Goal: Information Seeking & Learning: Check status

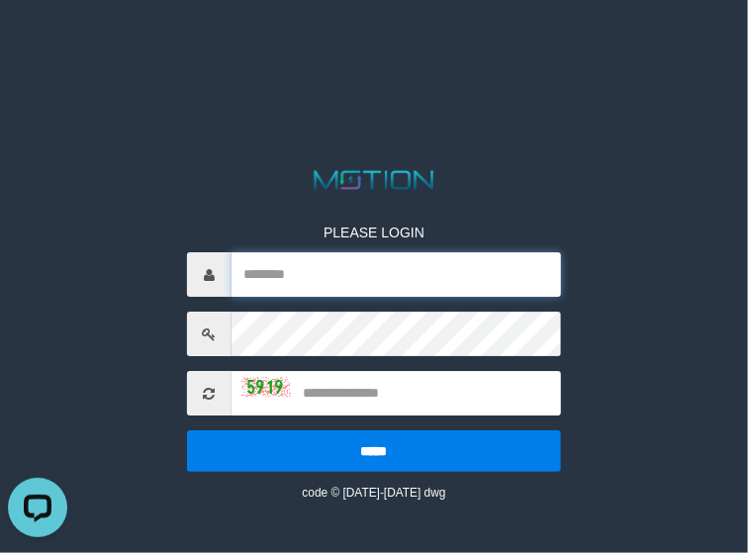
click at [284, 263] on input "text" at bounding box center [395, 274] width 329 height 45
paste input "*********"
type input "*********"
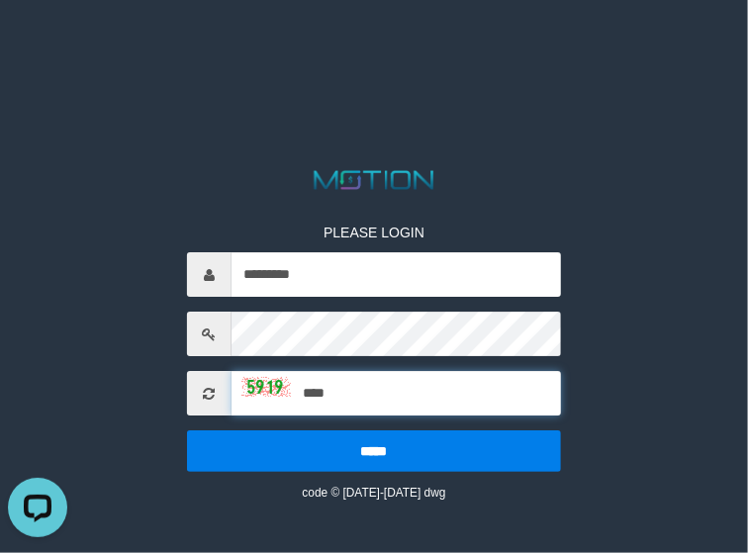
type input "****"
click at [187, 430] on input "*****" at bounding box center [374, 451] width 374 height 42
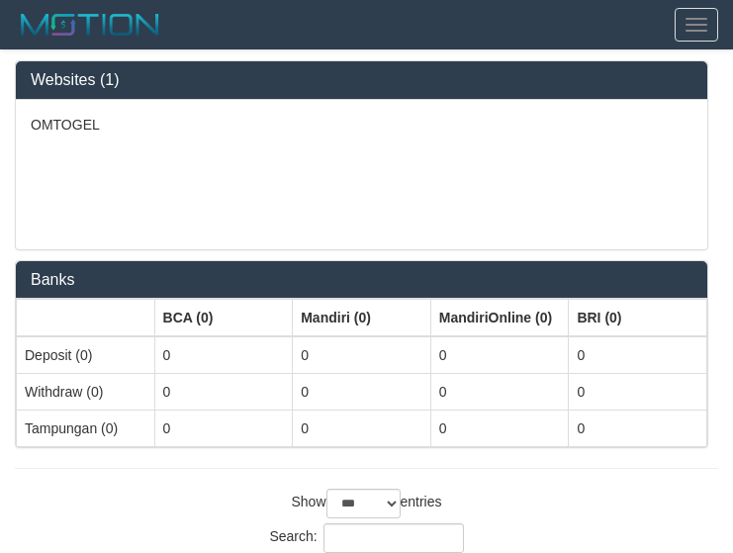
select select "***"
click at [608, 179] on div "OMTOGEL" at bounding box center [361, 174] width 691 height 149
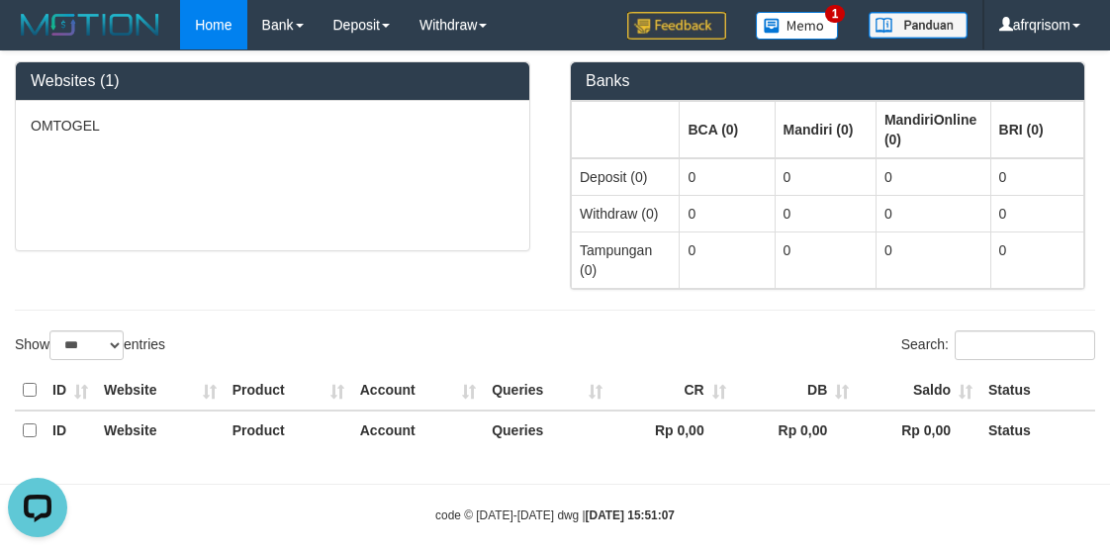
click at [304, 491] on body "Toggle navigation Home Bank Account List Load By Website Group [ITOTO] OMTOGEL …" at bounding box center [555, 287] width 1110 height 574
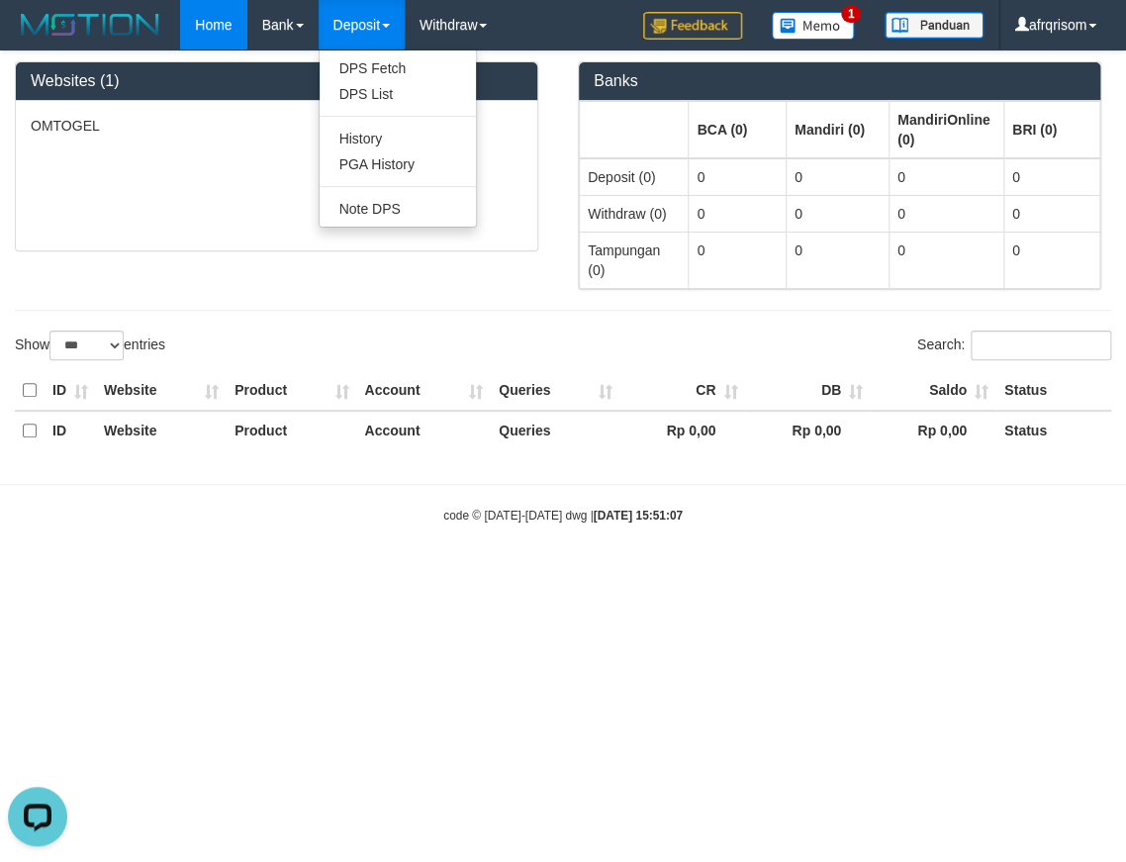
click at [361, 27] on link "Deposit" at bounding box center [362, 24] width 86 height 49
click at [358, 24] on link "Deposit" at bounding box center [362, 24] width 86 height 49
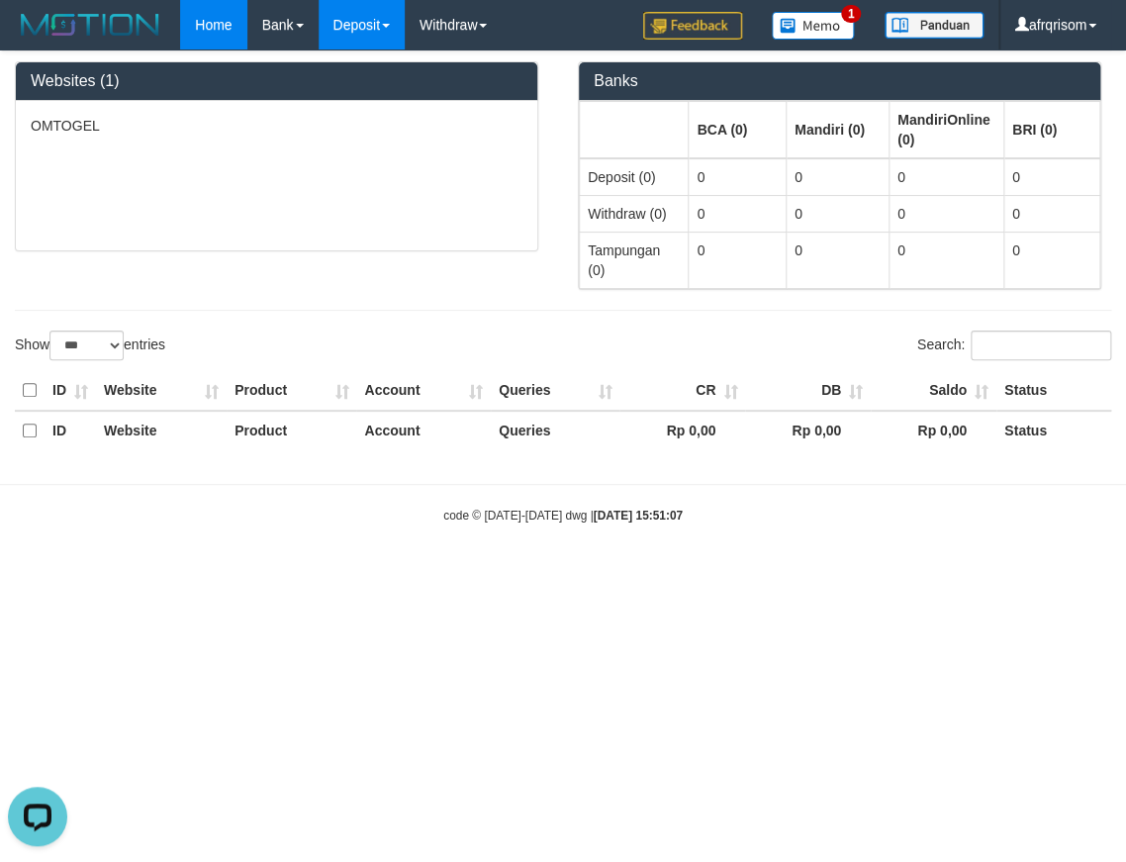
click at [358, 24] on link "Deposit" at bounding box center [362, 24] width 86 height 49
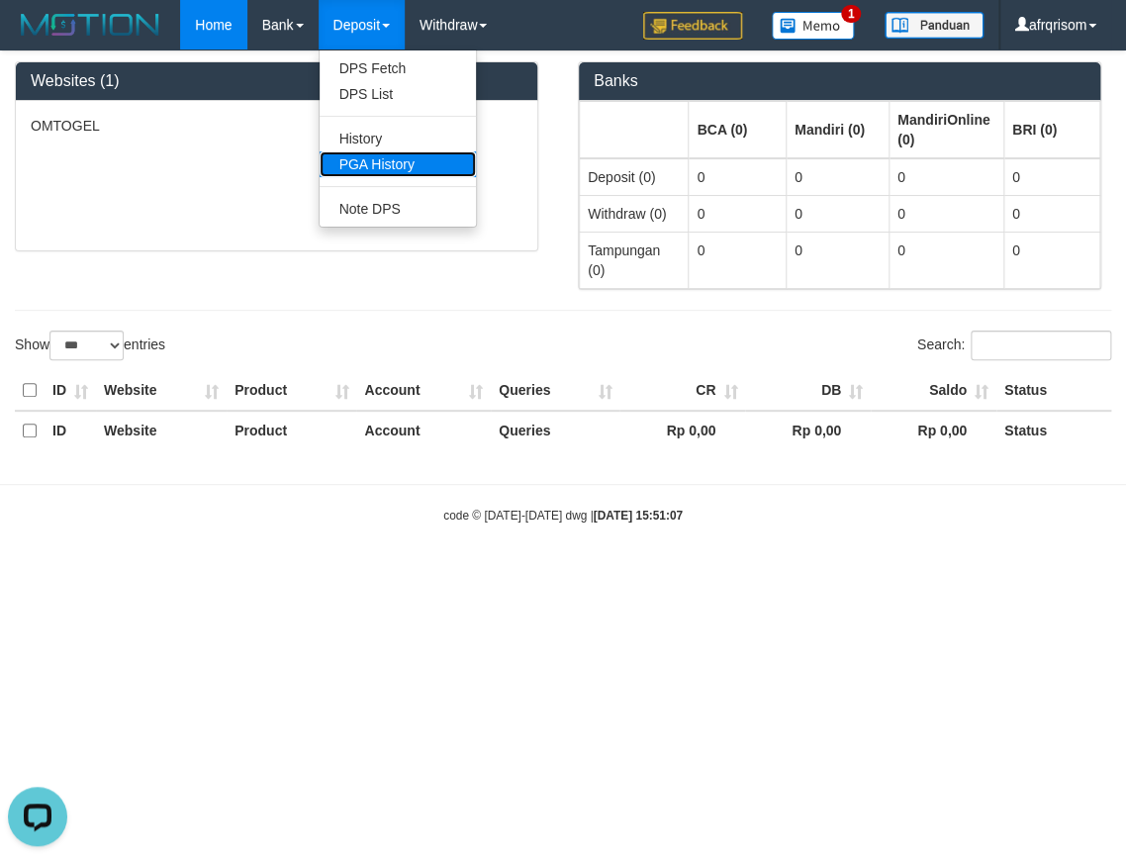
click at [379, 156] on link "PGA History" at bounding box center [398, 164] width 156 height 26
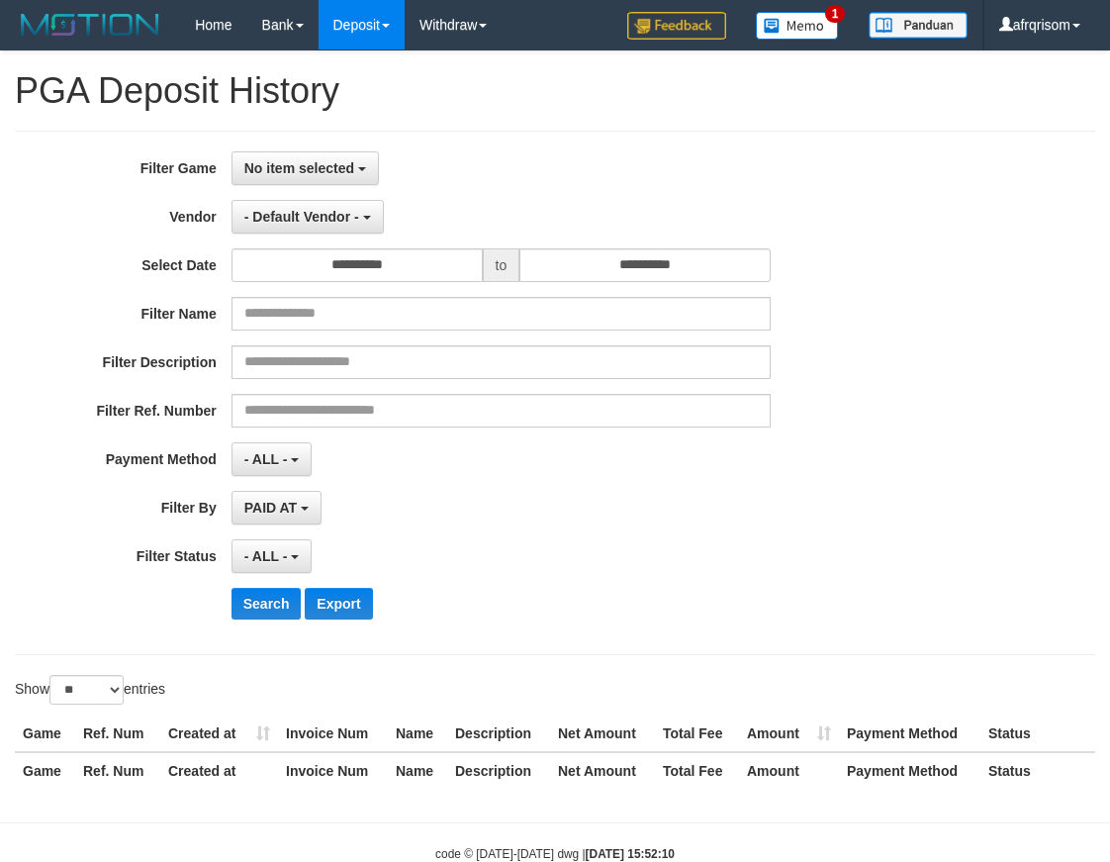
select select
select select "**"
click at [324, 170] on span "No item selected" at bounding box center [299, 168] width 110 height 16
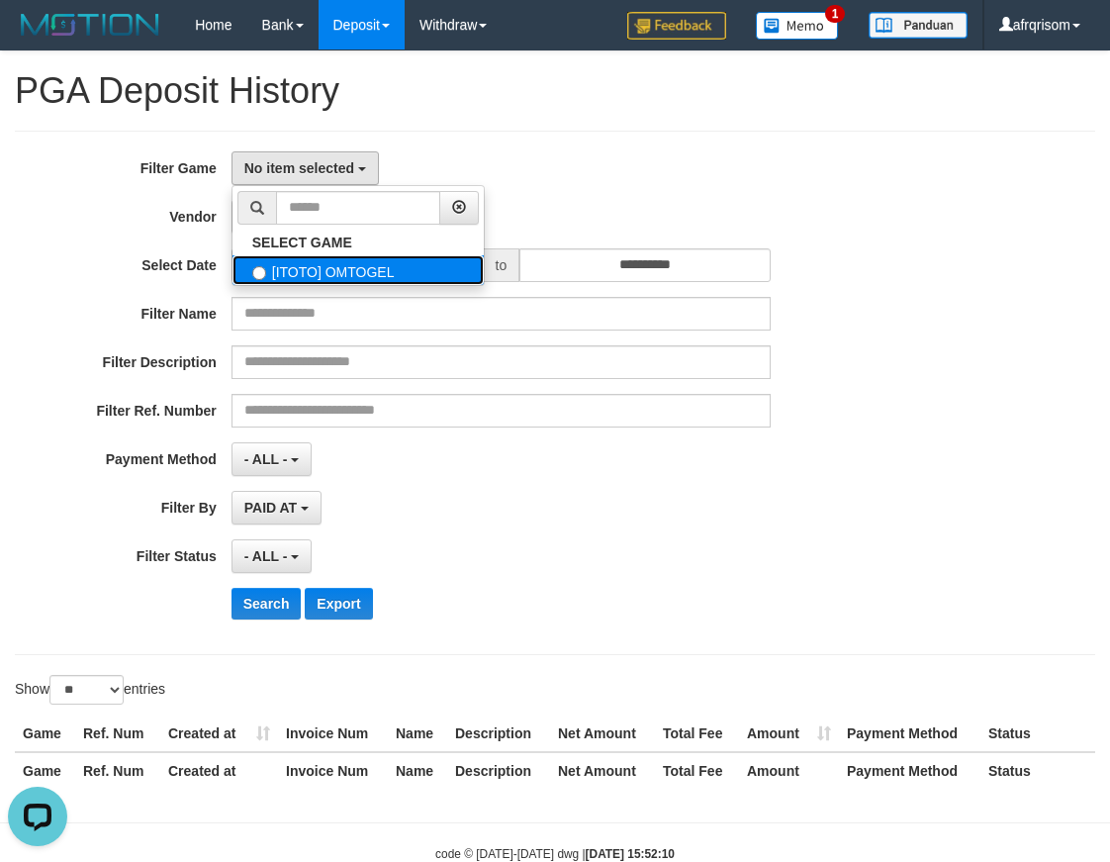
click at [302, 267] on label "[ITOTO] OMTOGEL" at bounding box center [357, 270] width 251 height 30
select select "***"
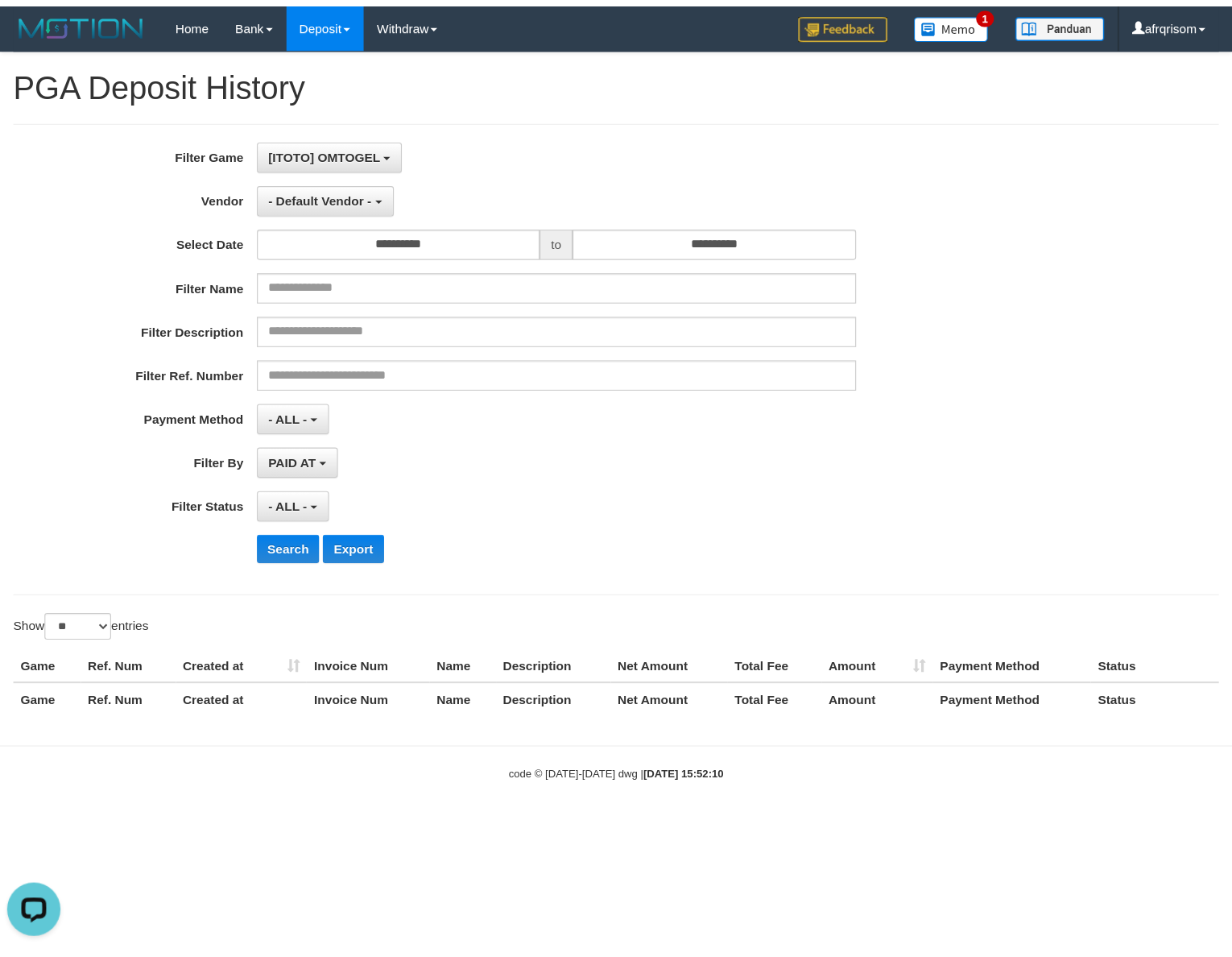
scroll to position [13, 0]
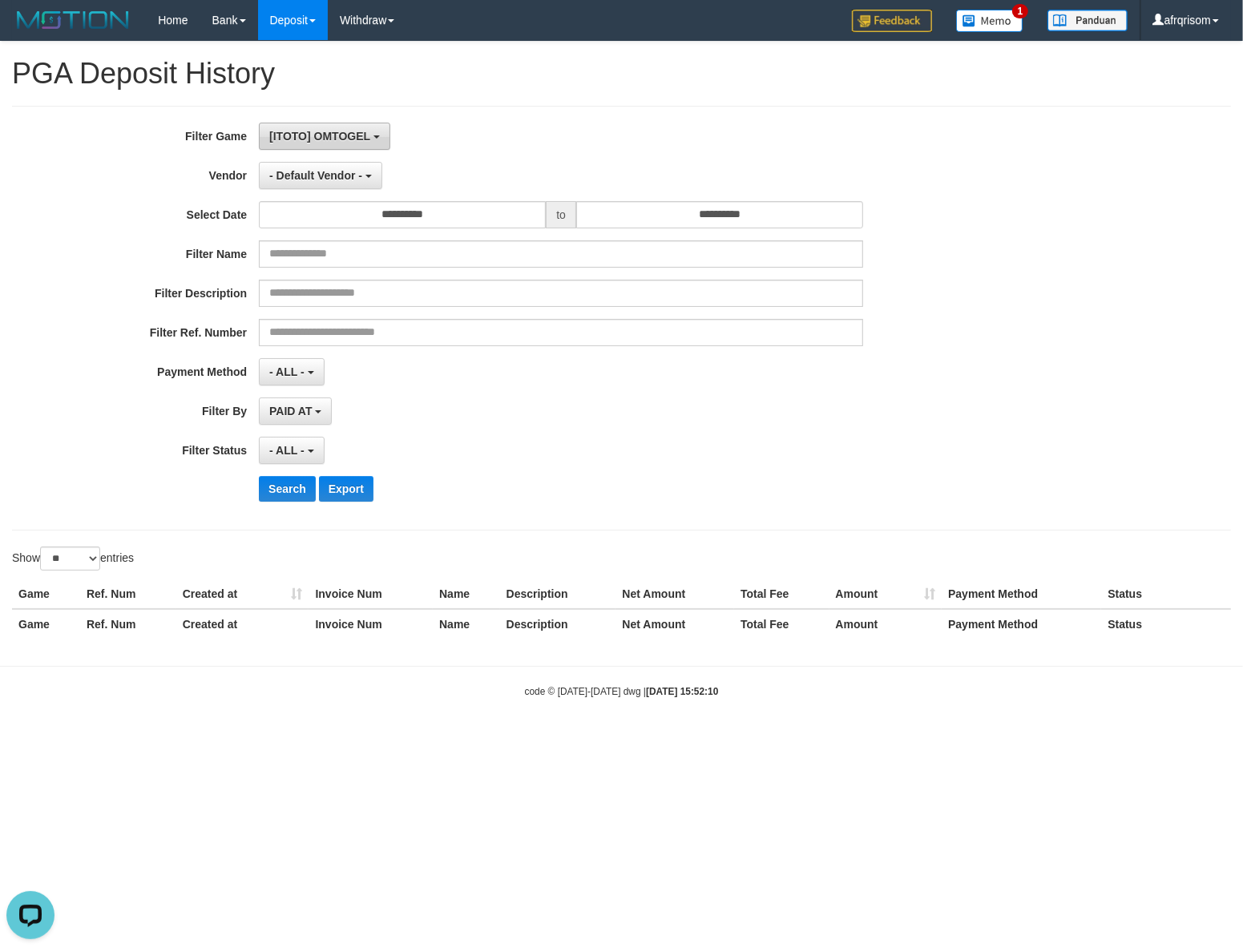
click at [324, 144] on button "[ITOTO] OMTOGEL" at bounding box center [325, 136] width 131 height 28
click at [28, 223] on label "Select Date" at bounding box center [130, 211] width 259 height 22
click at [57, 549] on div "**********" at bounding box center [622, 345] width 1243 height 608
click at [40, 547] on select "** ** ** ***" at bounding box center [70, 559] width 60 height 24
click at [314, 173] on span "- Default Vendor -" at bounding box center [315, 176] width 93 height 13
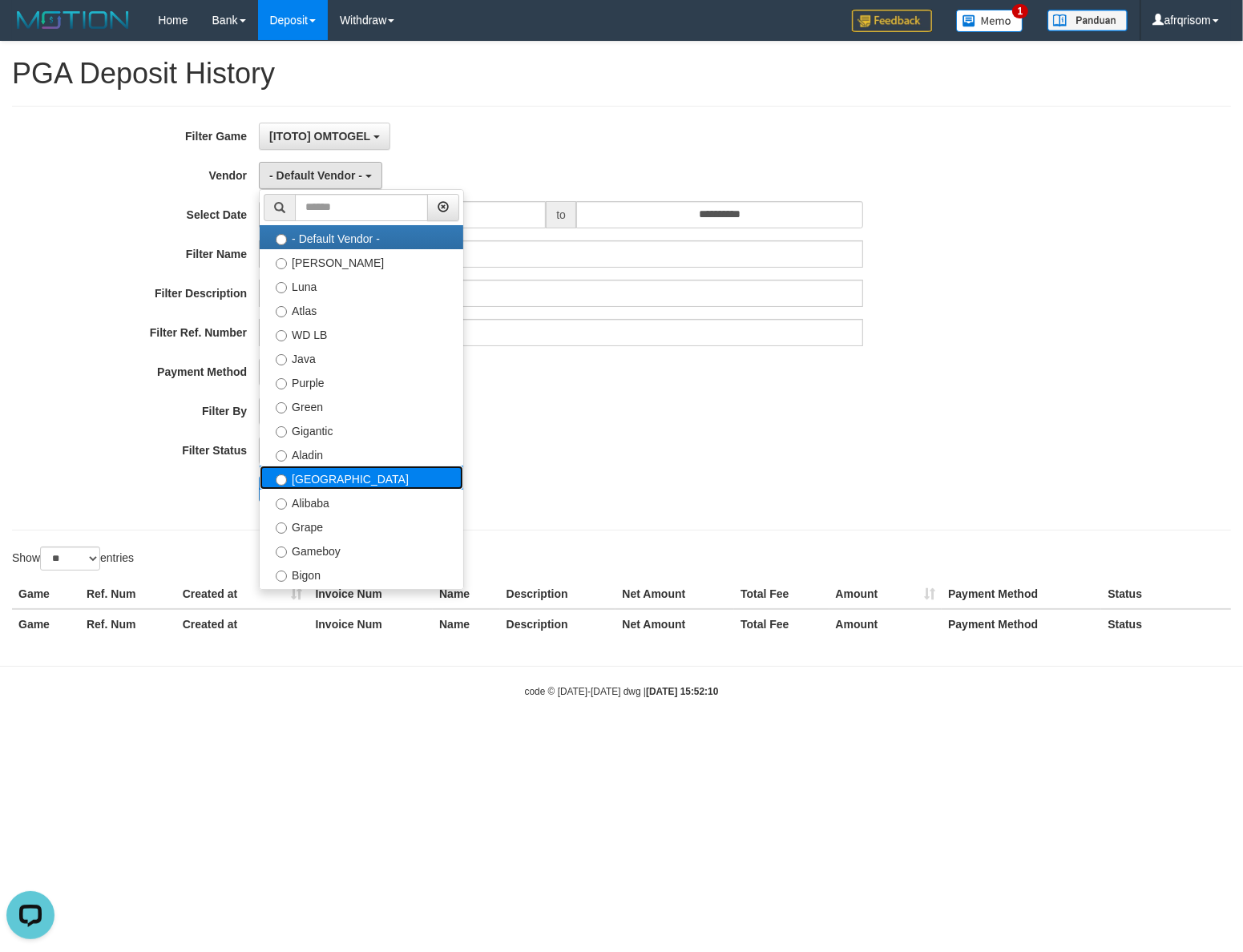
click at [307, 485] on label "[GEOGRAPHIC_DATA]" at bounding box center [361, 478] width 203 height 24
select select "**********"
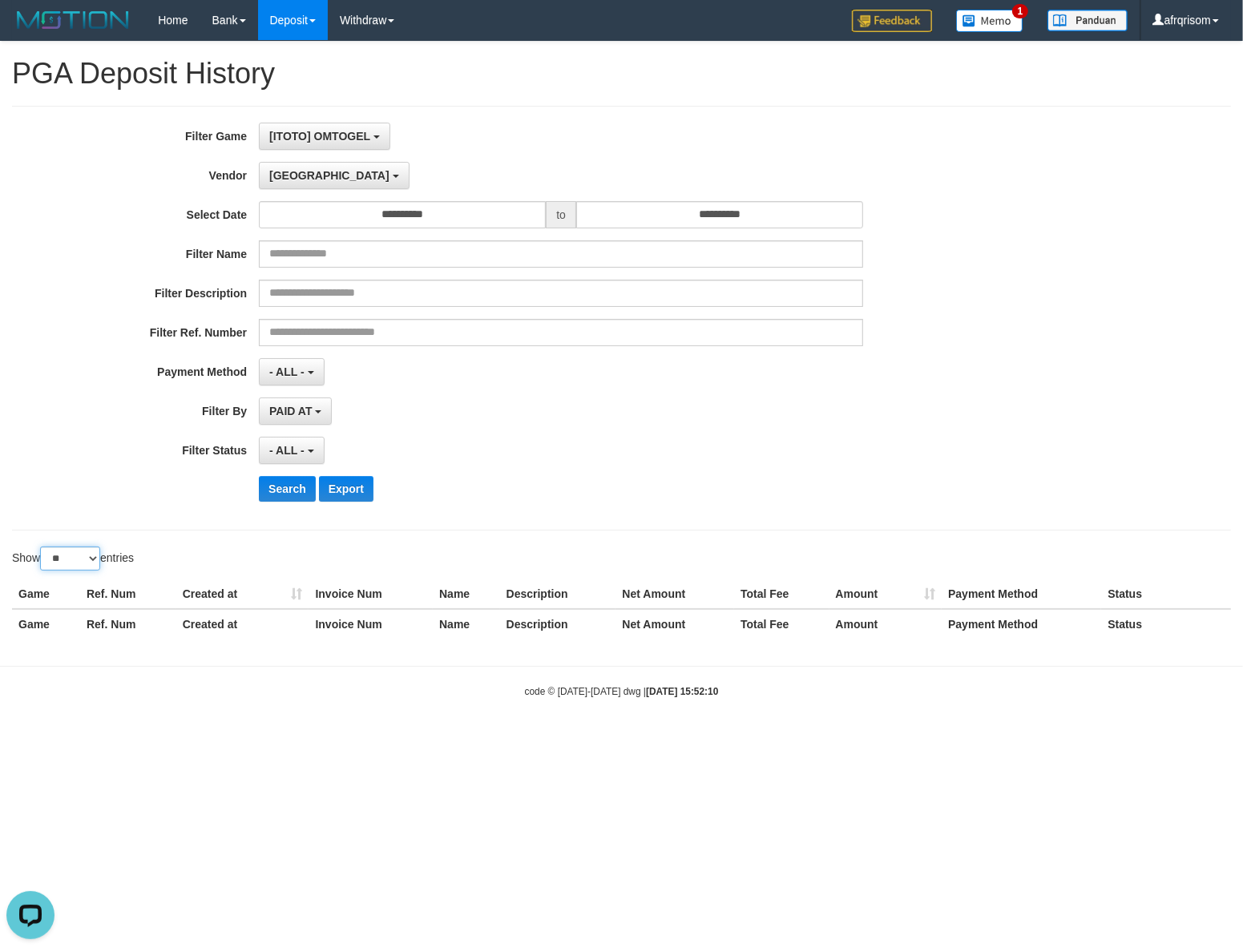
click at [40, 547] on select "** ** ** ***" at bounding box center [70, 559] width 60 height 24
select select "***"
click option "***" at bounding box center [0, 0] width 0 height 0
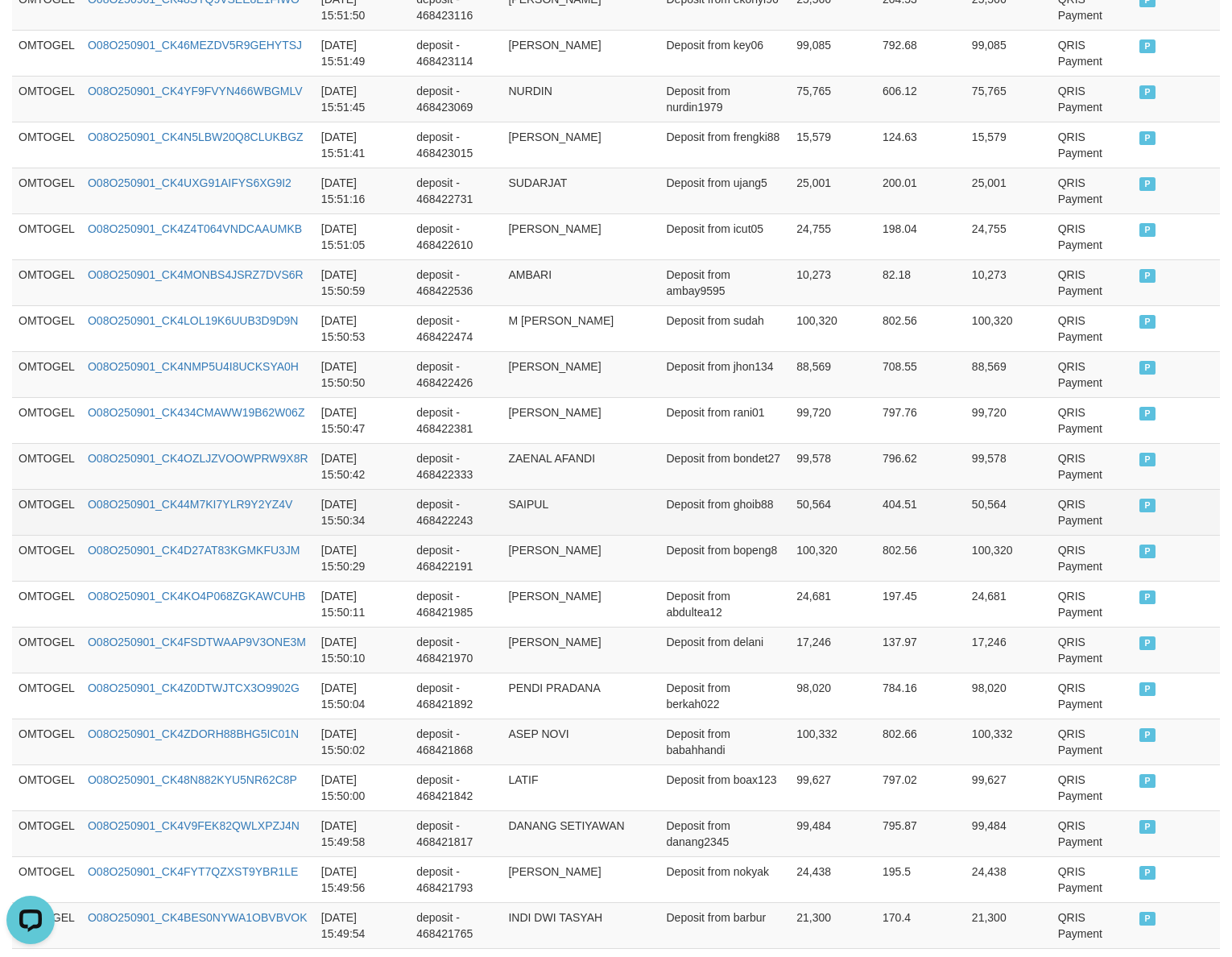
scroll to position [129, 0]
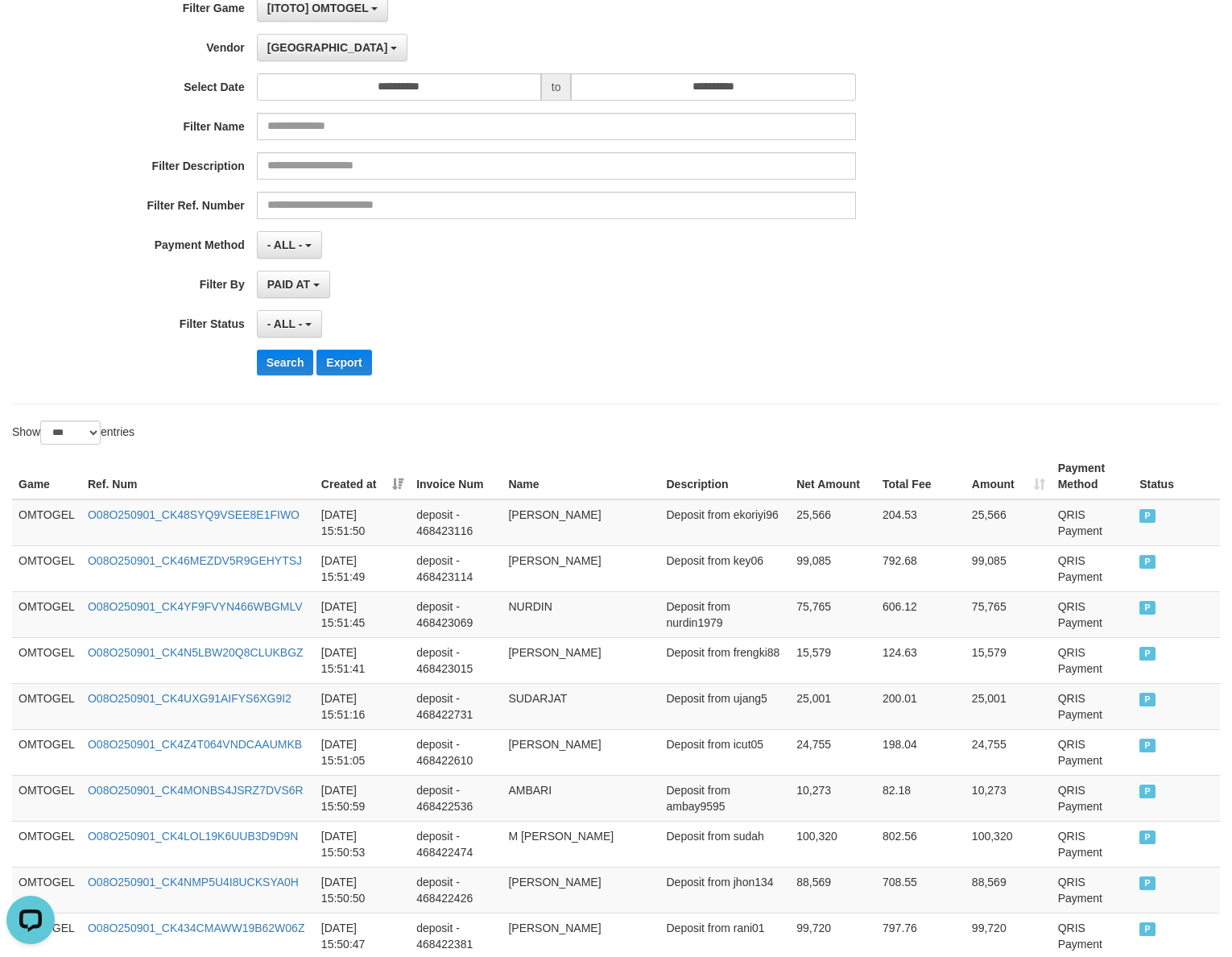
click at [404, 485] on th "Created at" at bounding box center [362, 476] width 95 height 46
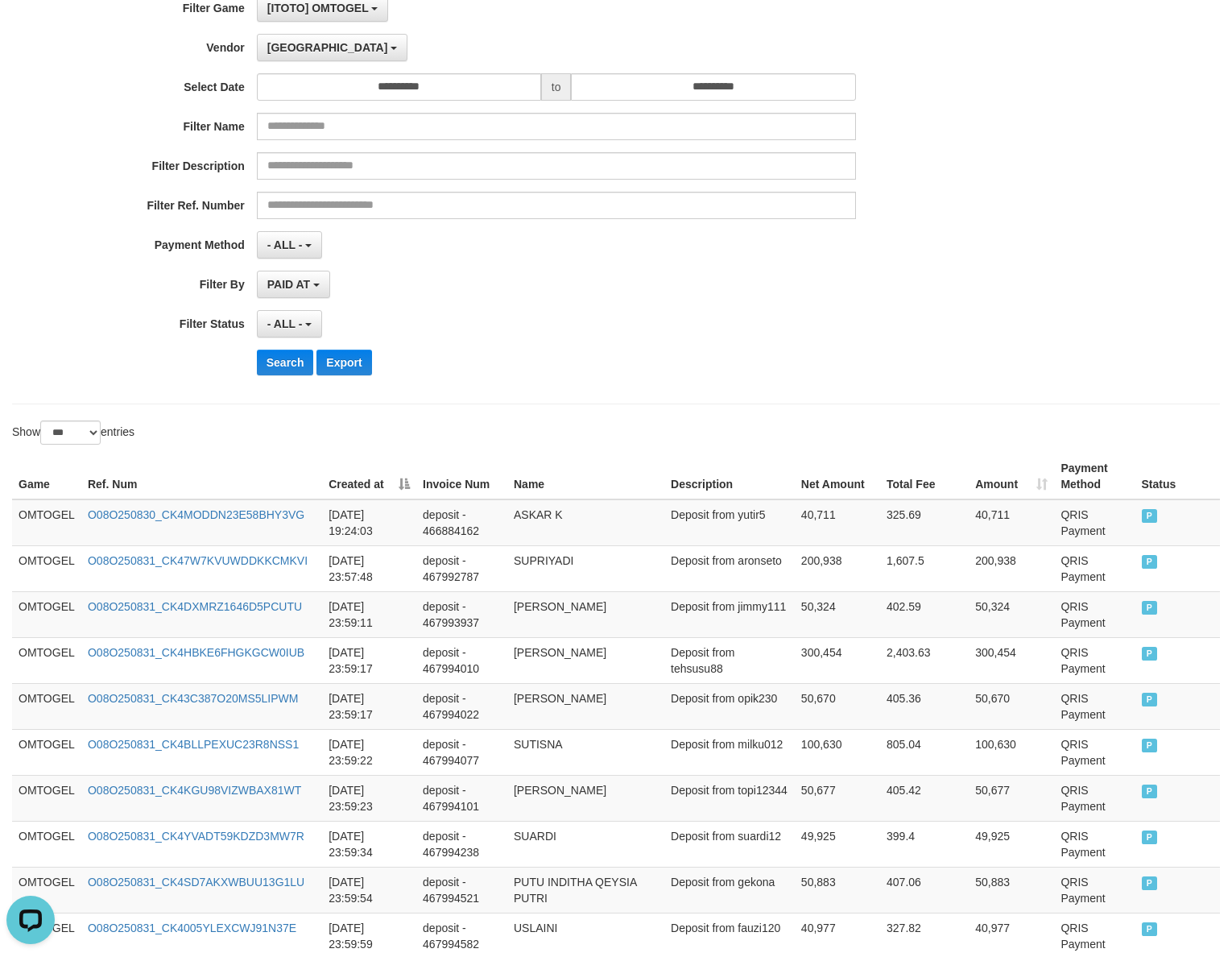
click at [33, 59] on div "**********" at bounding box center [513, 48] width 1027 height 28
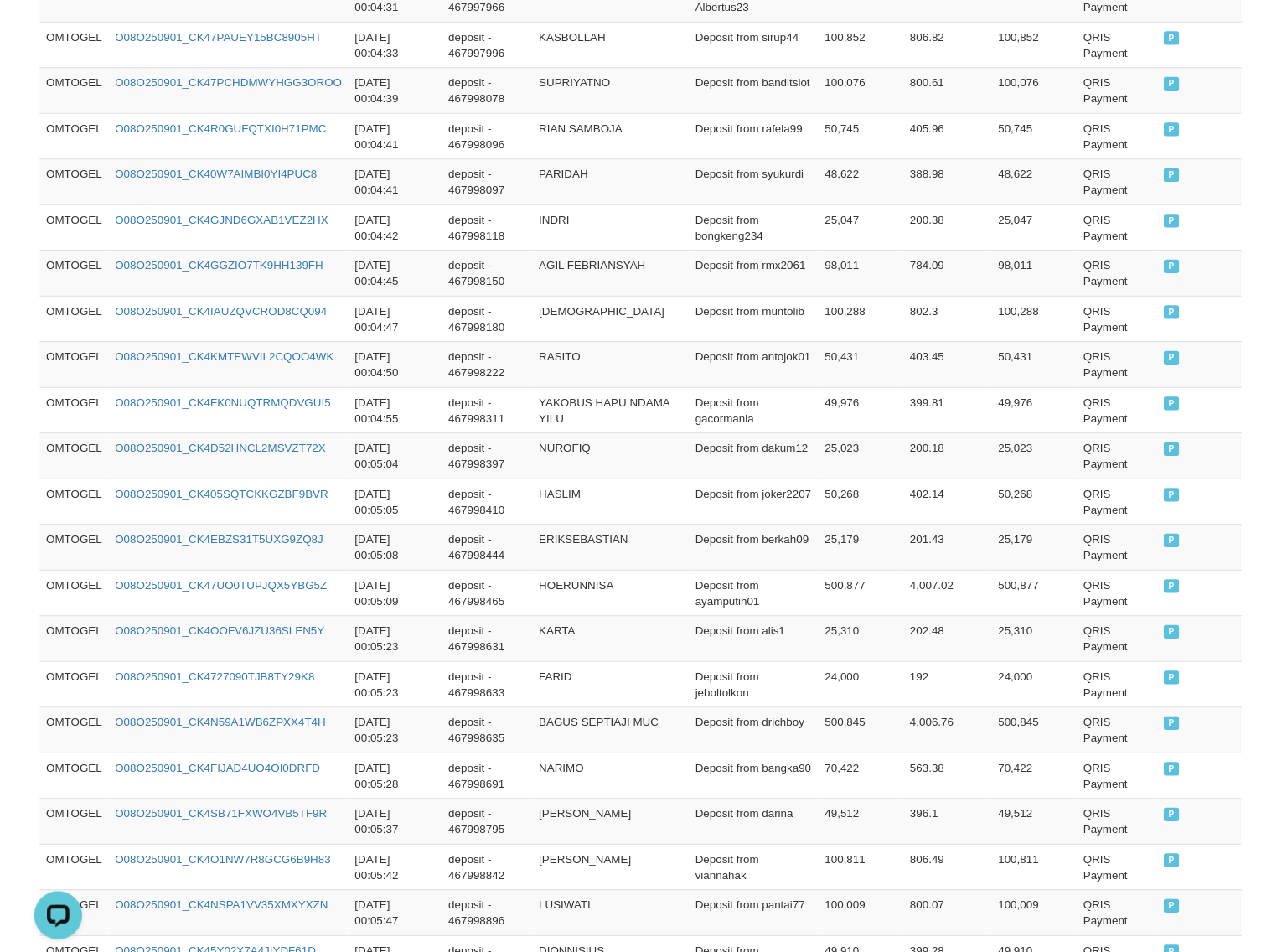
scroll to position [4639, 0]
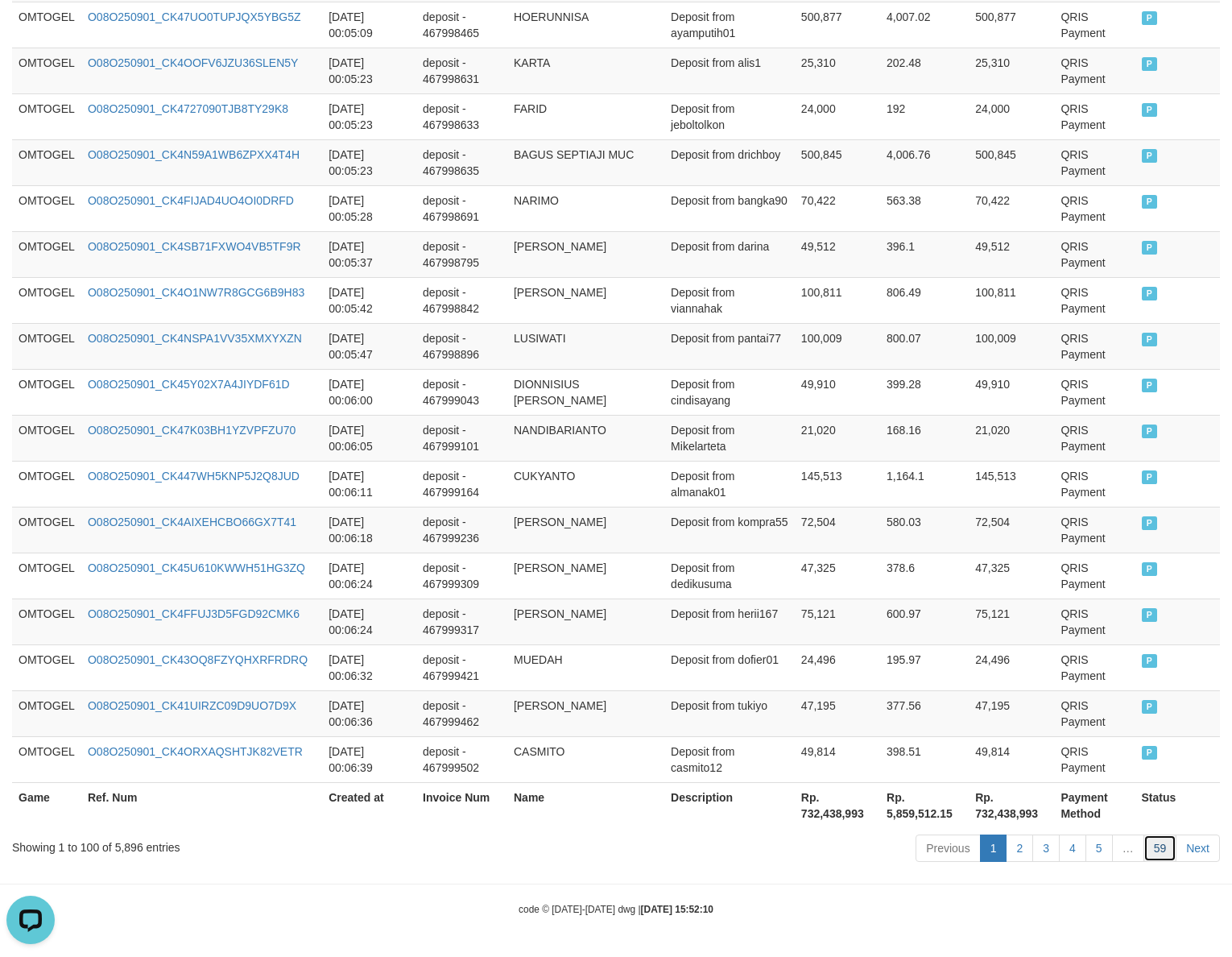
click at [903, 701] on link "59" at bounding box center [1161, 849] width 34 height 28
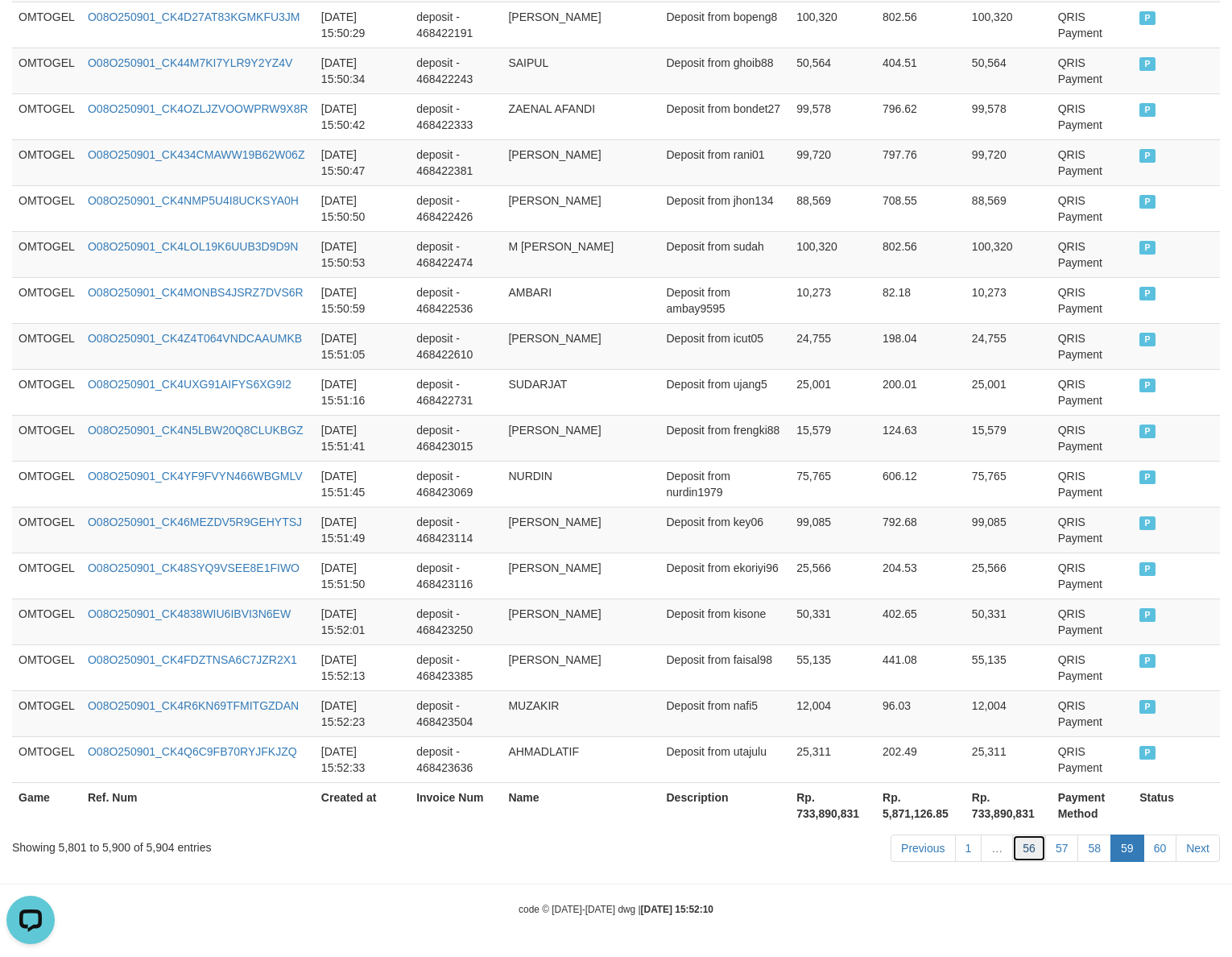
click at [903, 701] on link "56" at bounding box center [1029, 849] width 34 height 28
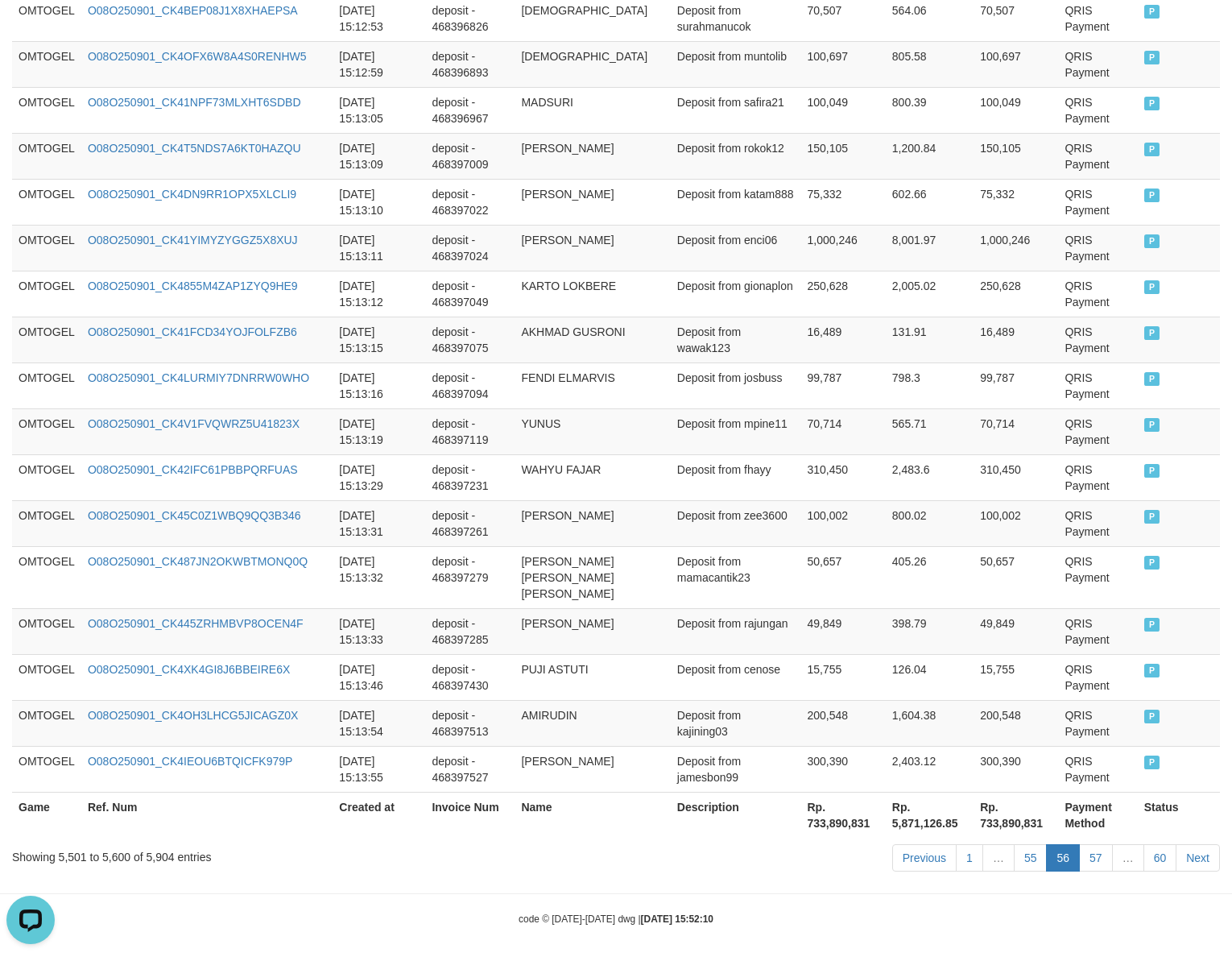
click at [903, 701] on link "55" at bounding box center [1031, 858] width 34 height 28
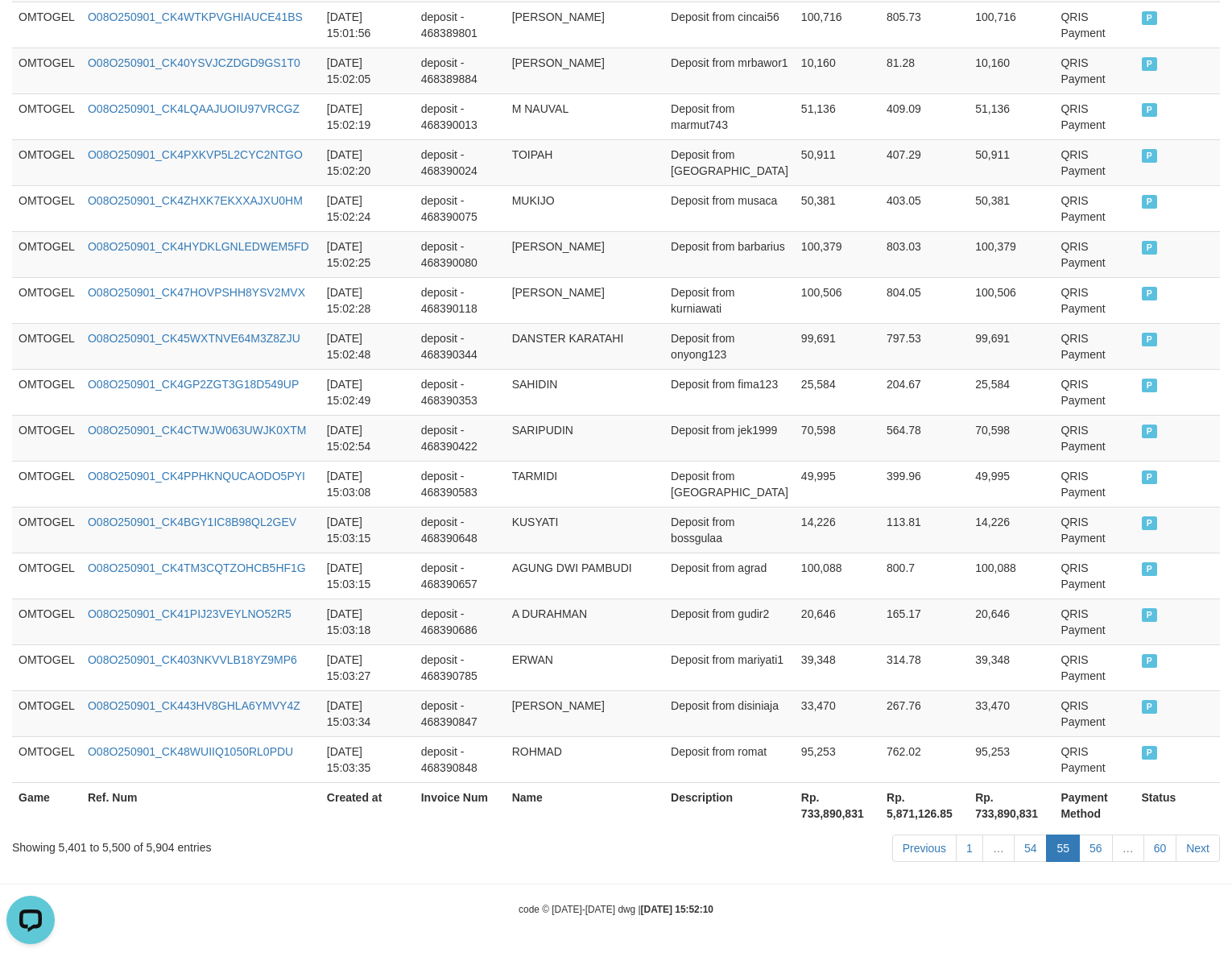
click at [903, 701] on link "54" at bounding box center [1031, 849] width 34 height 28
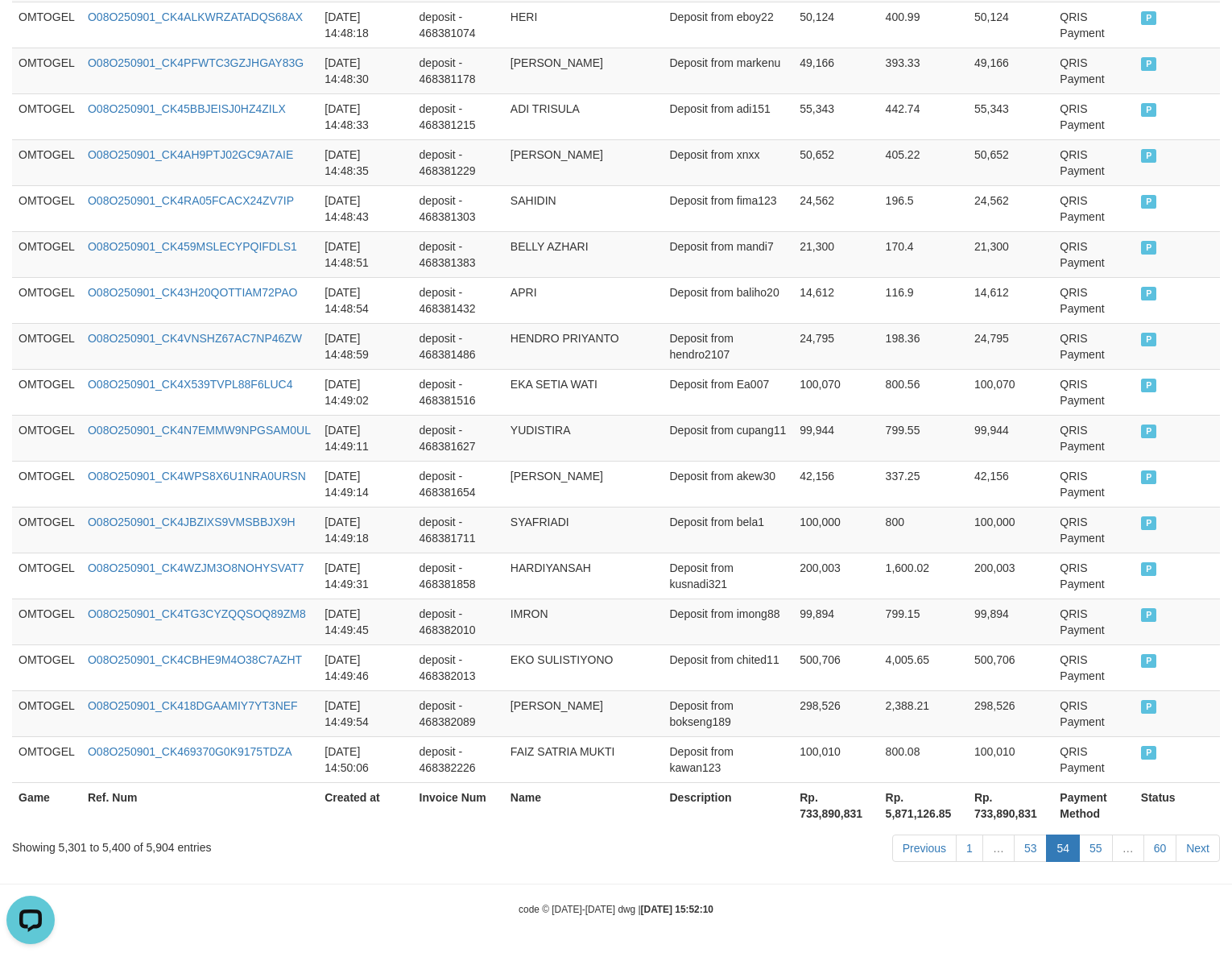
click at [903, 701] on link "53" at bounding box center [1031, 849] width 34 height 28
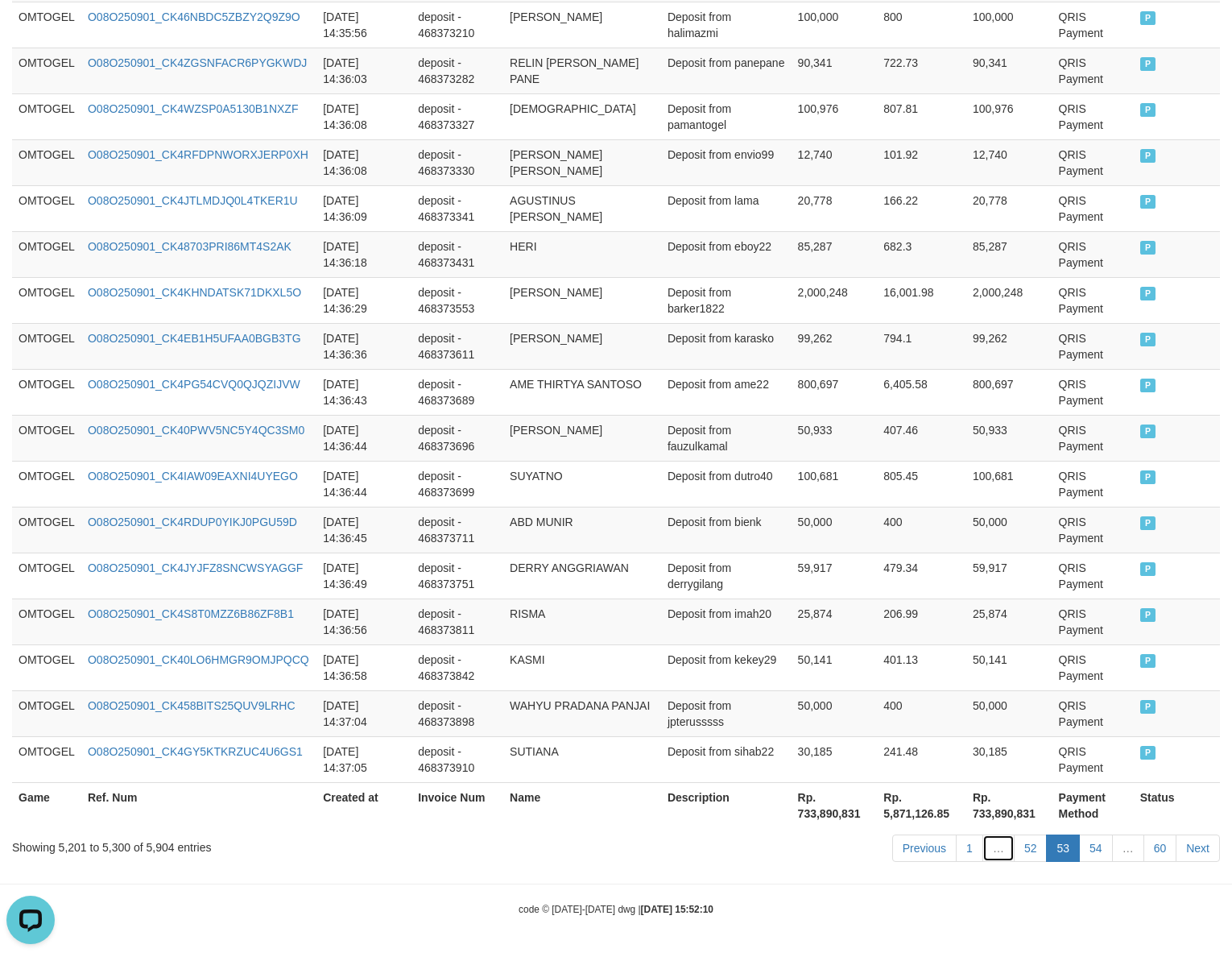
click at [903, 701] on link "…" at bounding box center [999, 849] width 33 height 28
click at [903, 701] on link "52" at bounding box center [1031, 849] width 34 height 28
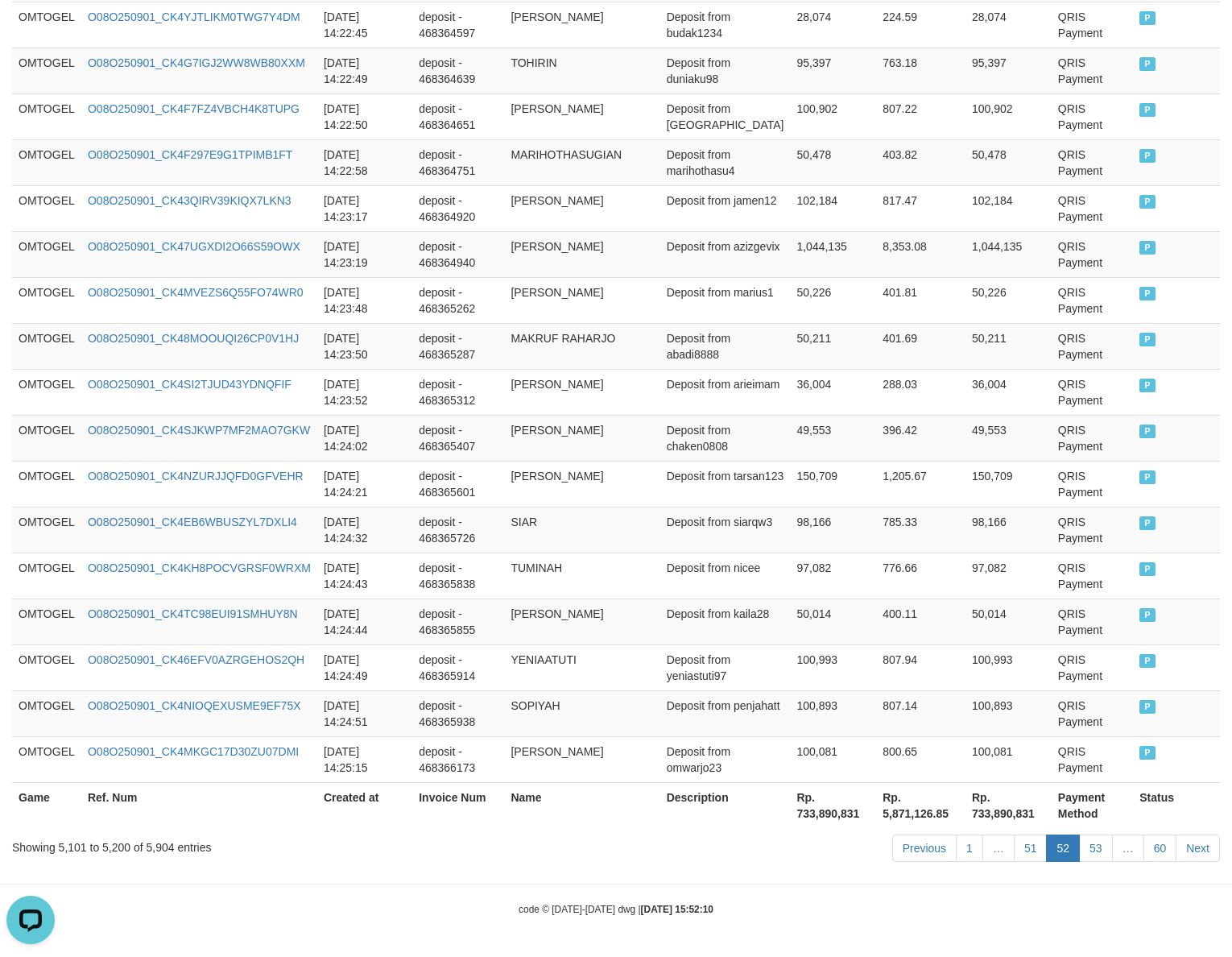
click at [903, 701] on link "51" at bounding box center [1031, 849] width 34 height 28
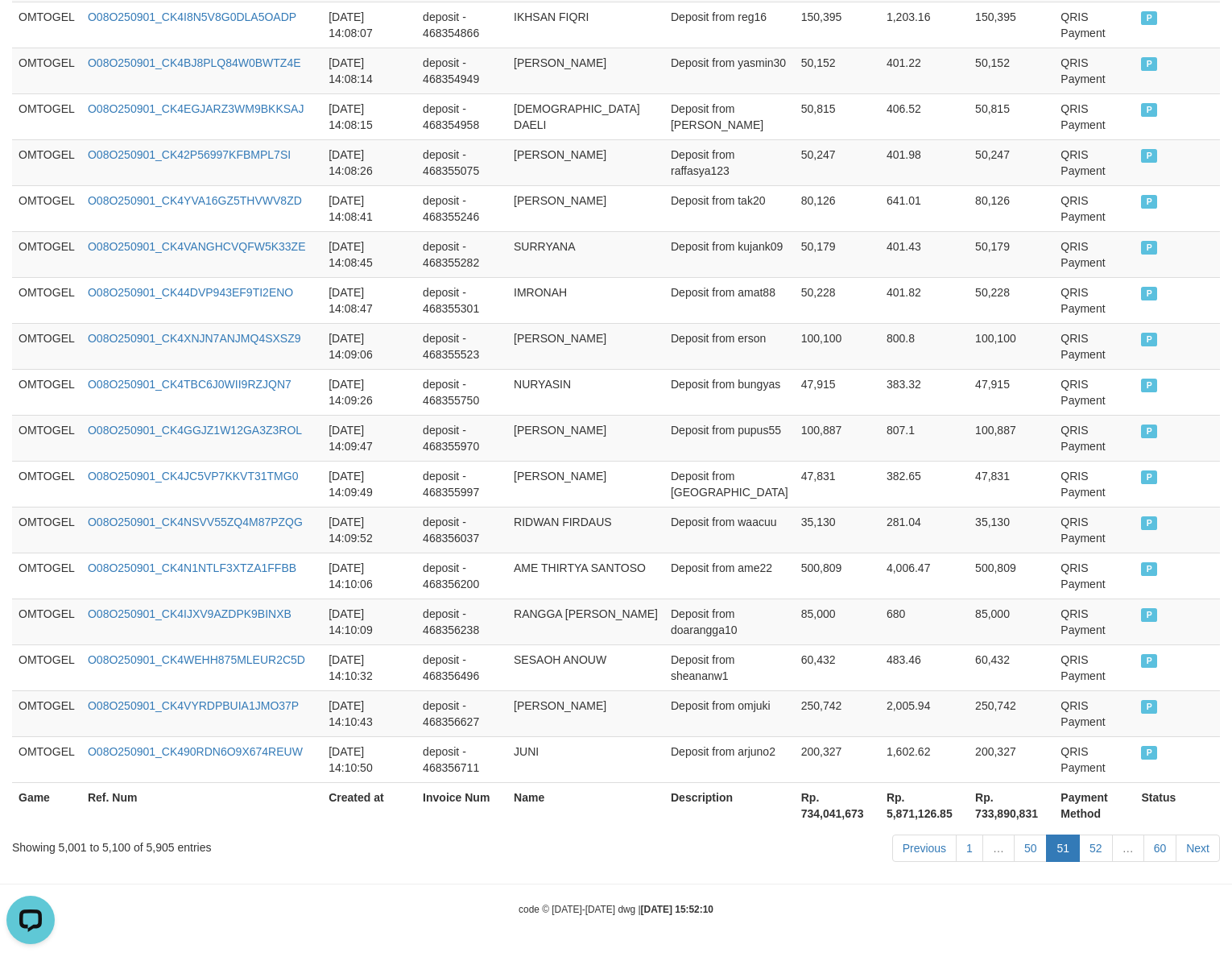
click at [903, 701] on link "50" at bounding box center [1031, 849] width 34 height 28
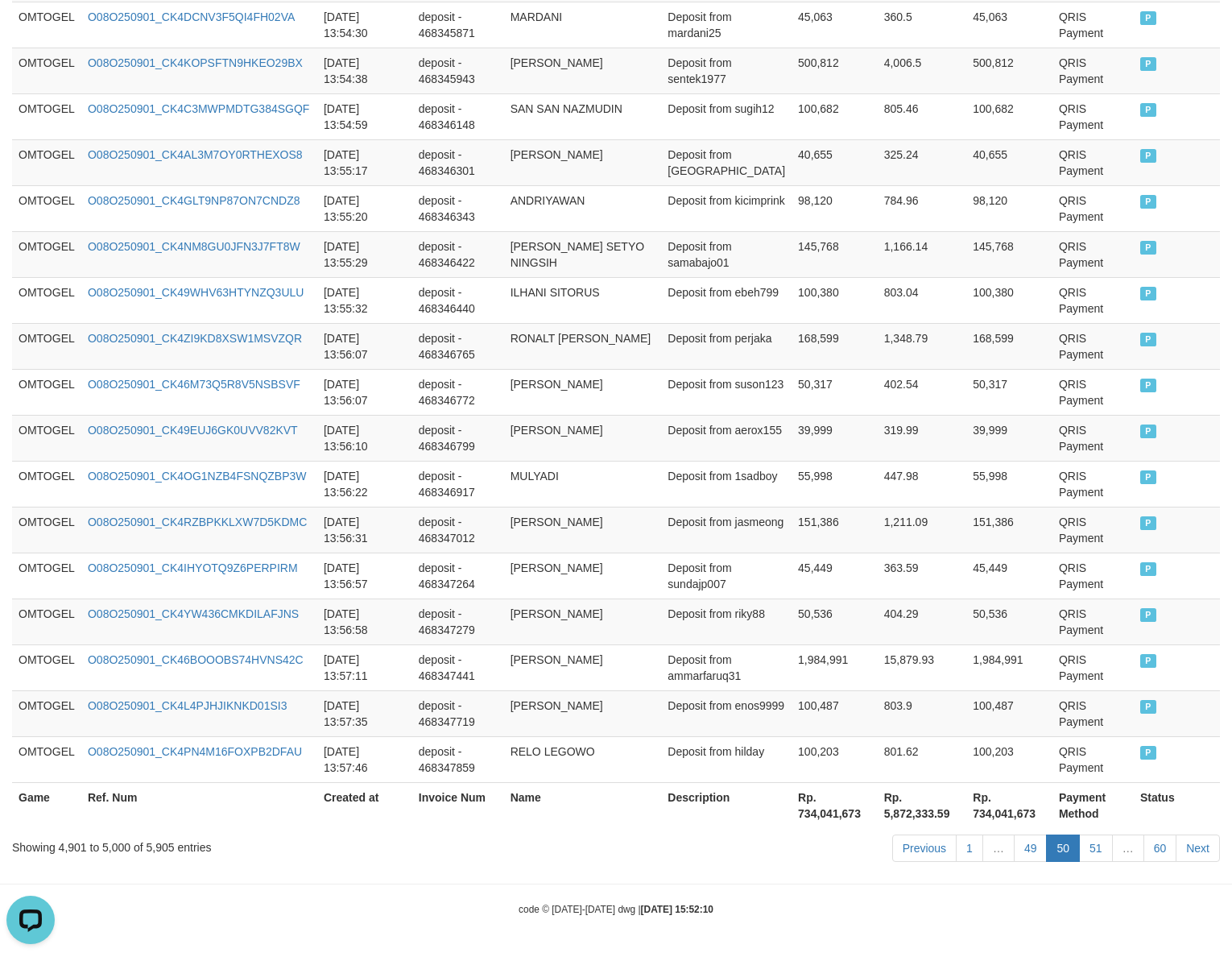
click at [903, 701] on link "49" at bounding box center [1031, 849] width 34 height 28
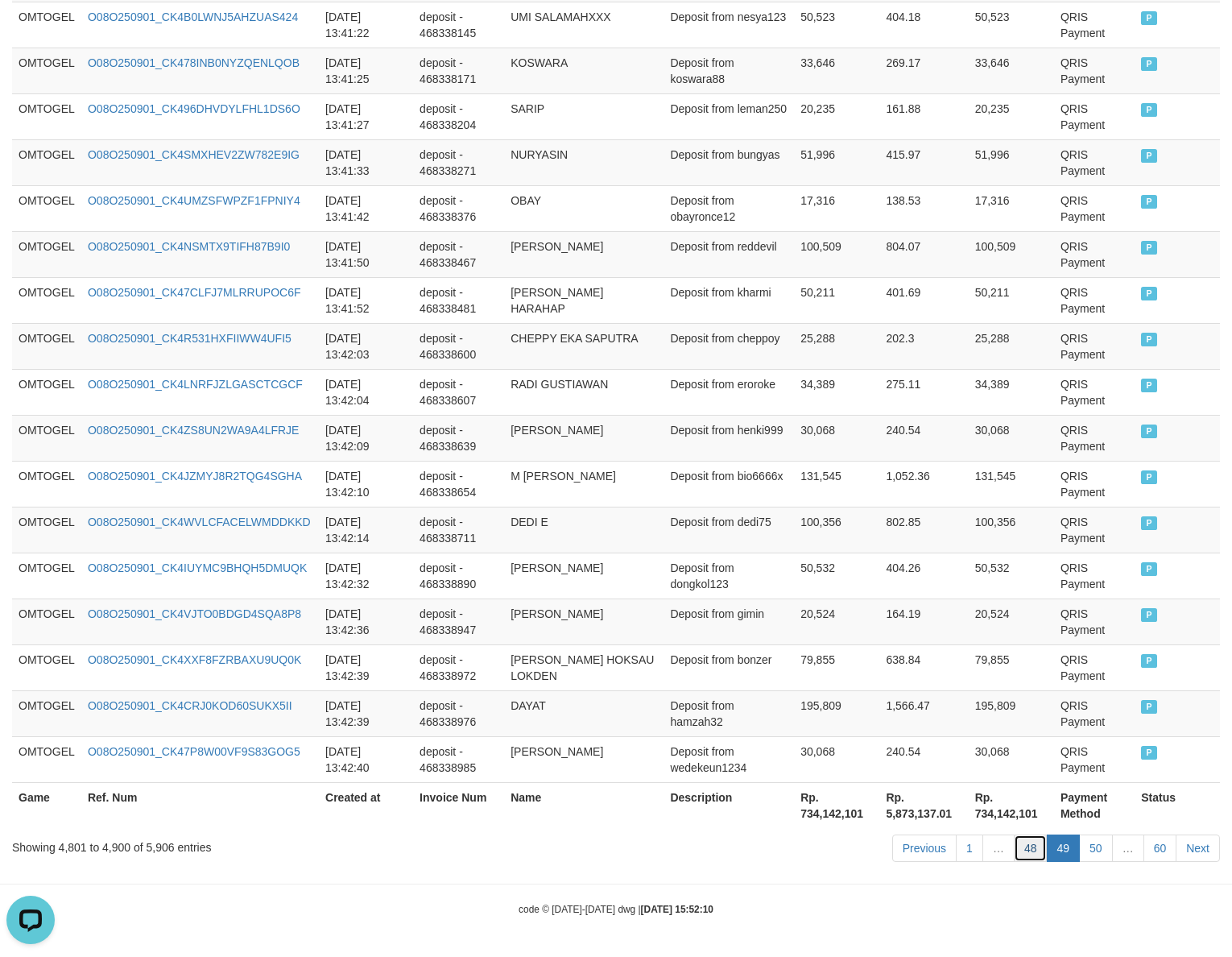
click at [903, 701] on link "48" at bounding box center [1031, 849] width 34 height 28
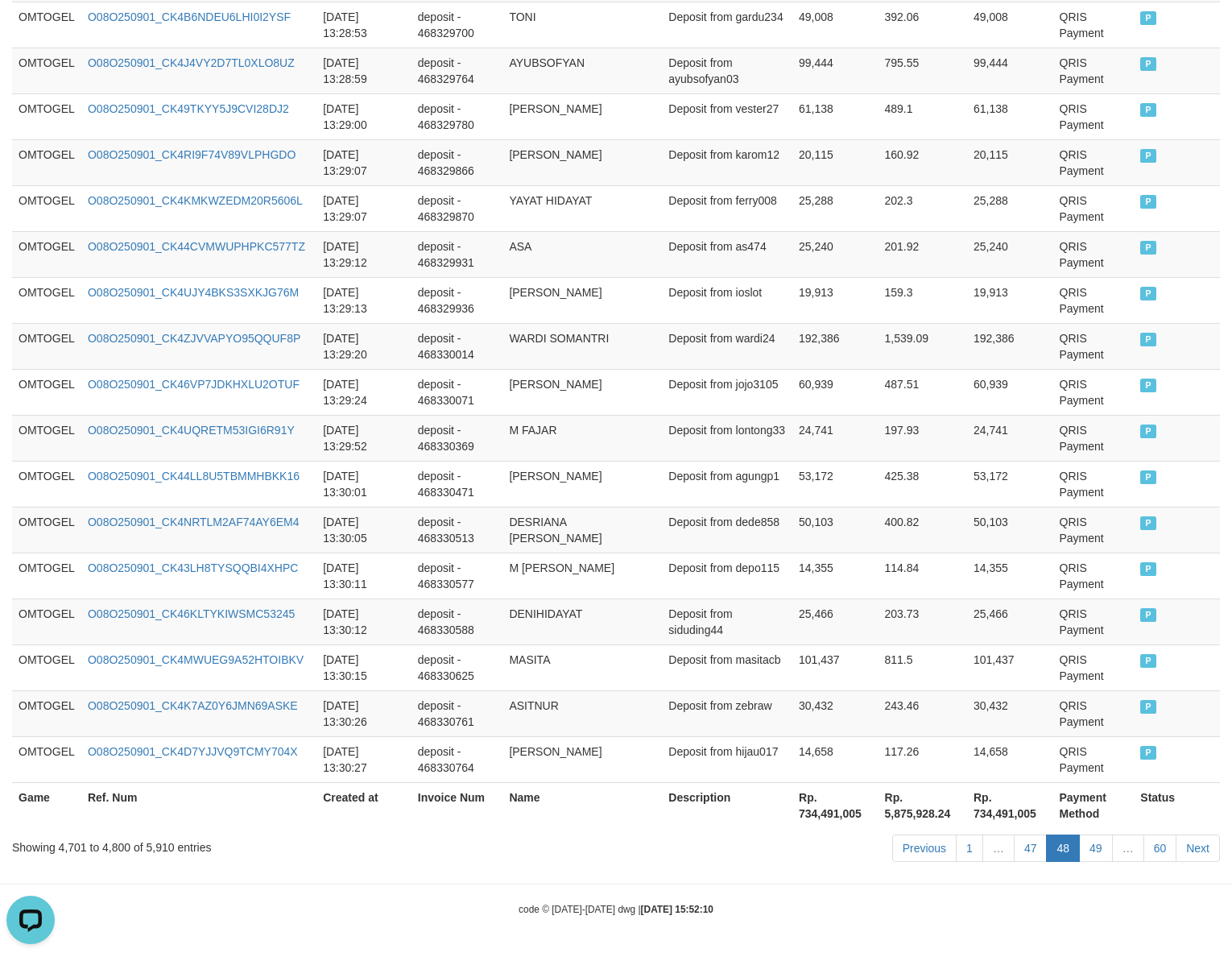
click at [903, 701] on link "47" at bounding box center [1031, 849] width 34 height 28
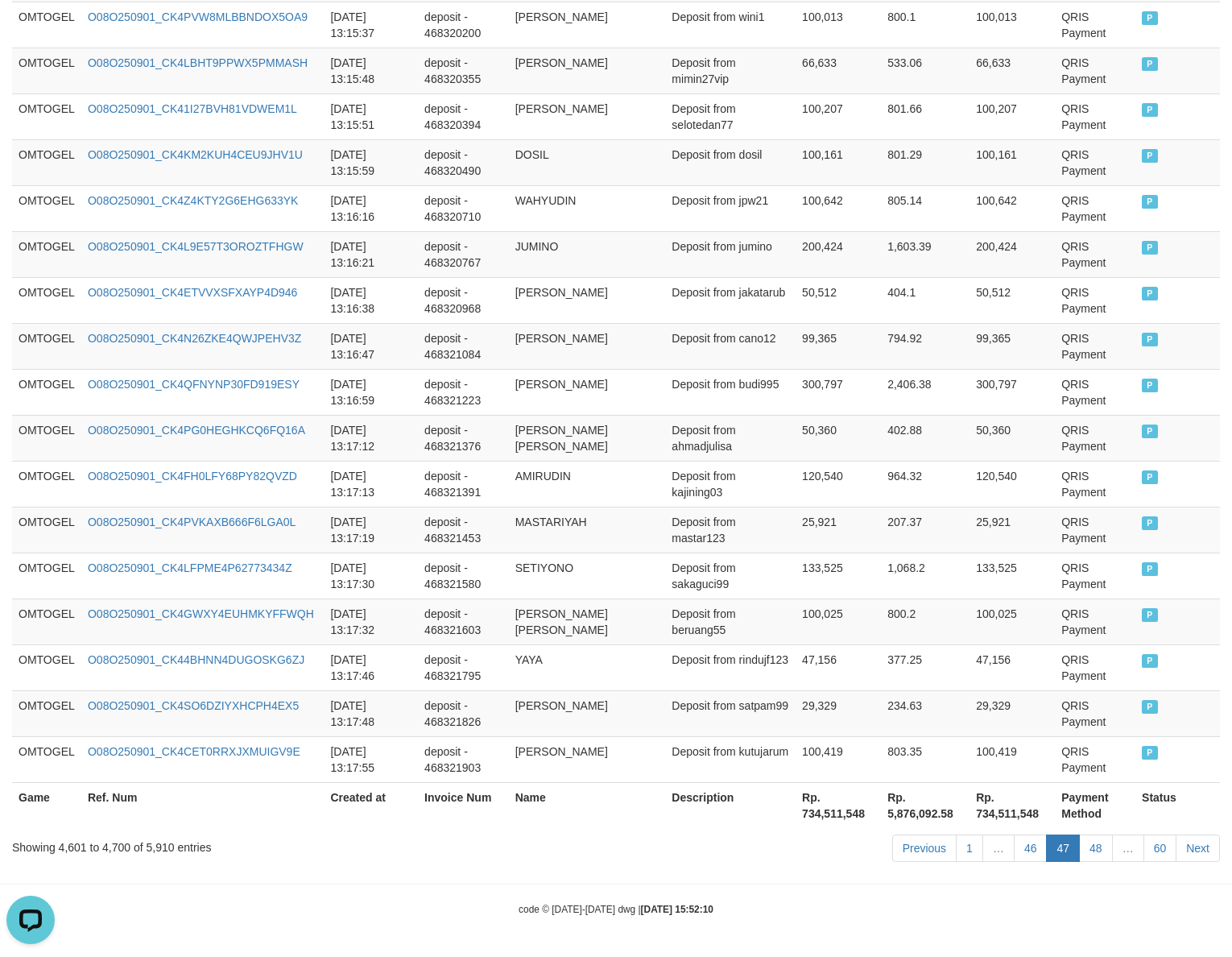
click at [903, 701] on link "46" at bounding box center [1031, 849] width 34 height 28
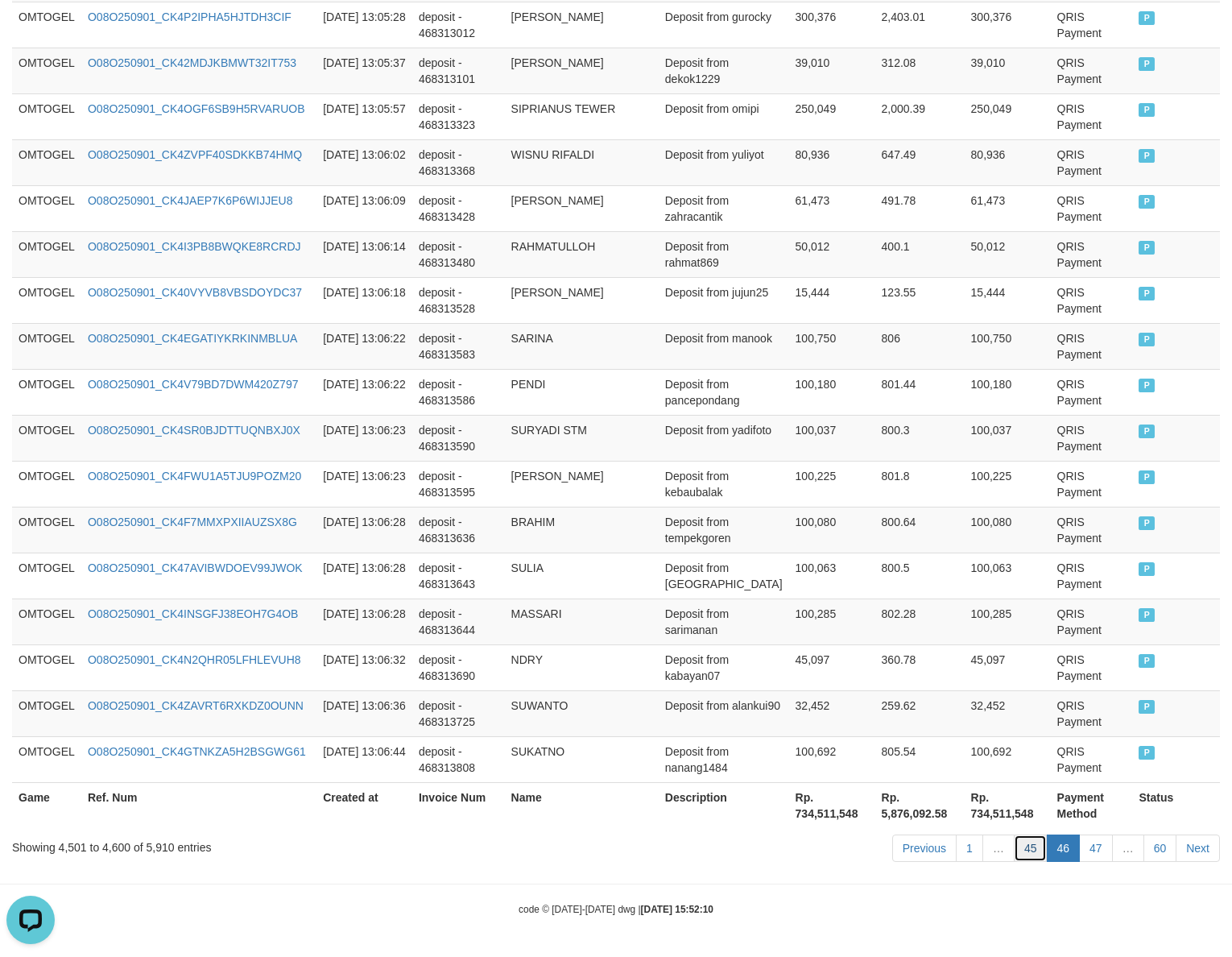
click at [903, 701] on link "45" at bounding box center [1031, 849] width 34 height 28
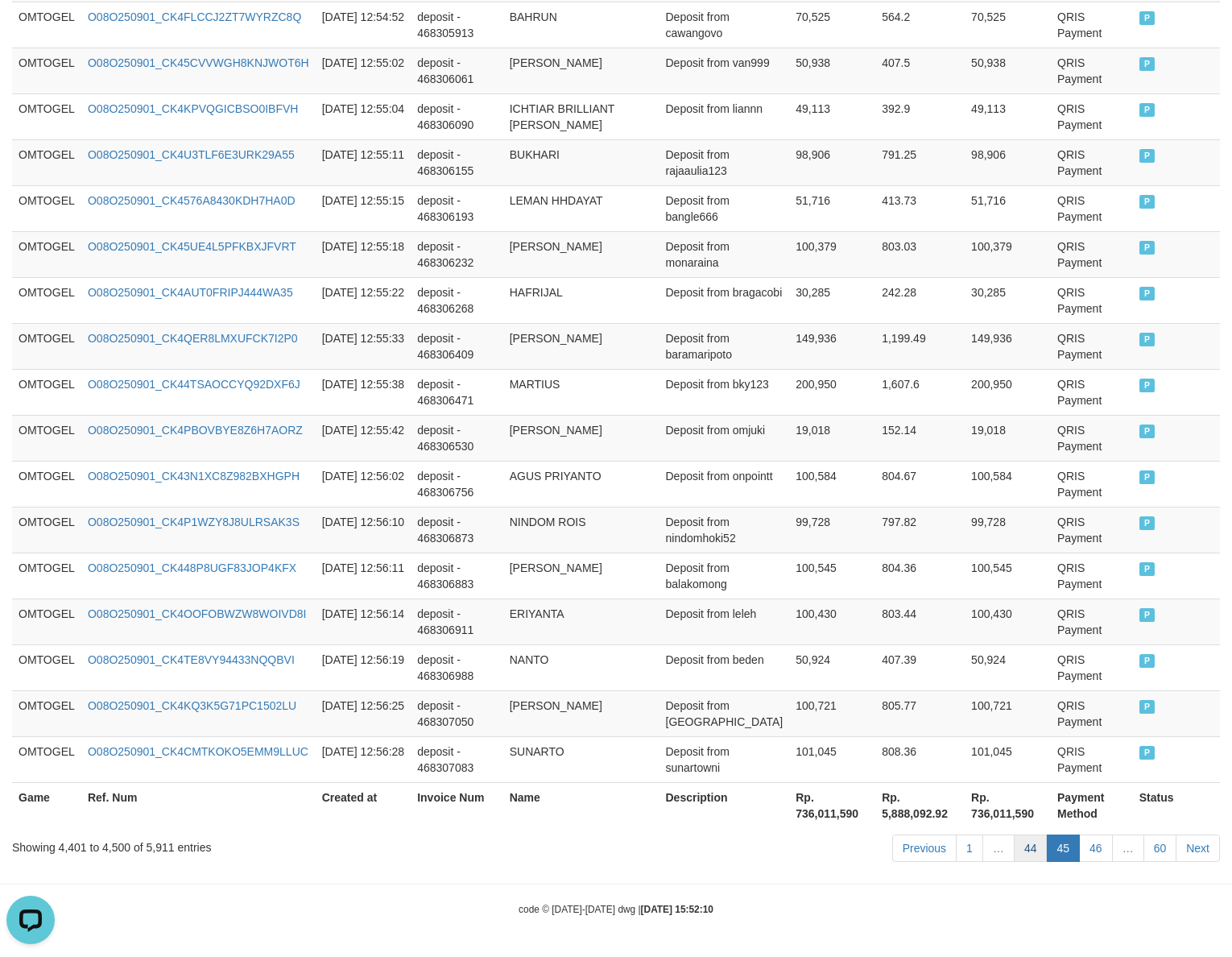
drag, startPoint x: 1028, startPoint y: 855, endPoint x: 942, endPoint y: 868, distance: 87.0
click at [903, 701] on link "44" at bounding box center [1031, 849] width 34 height 28
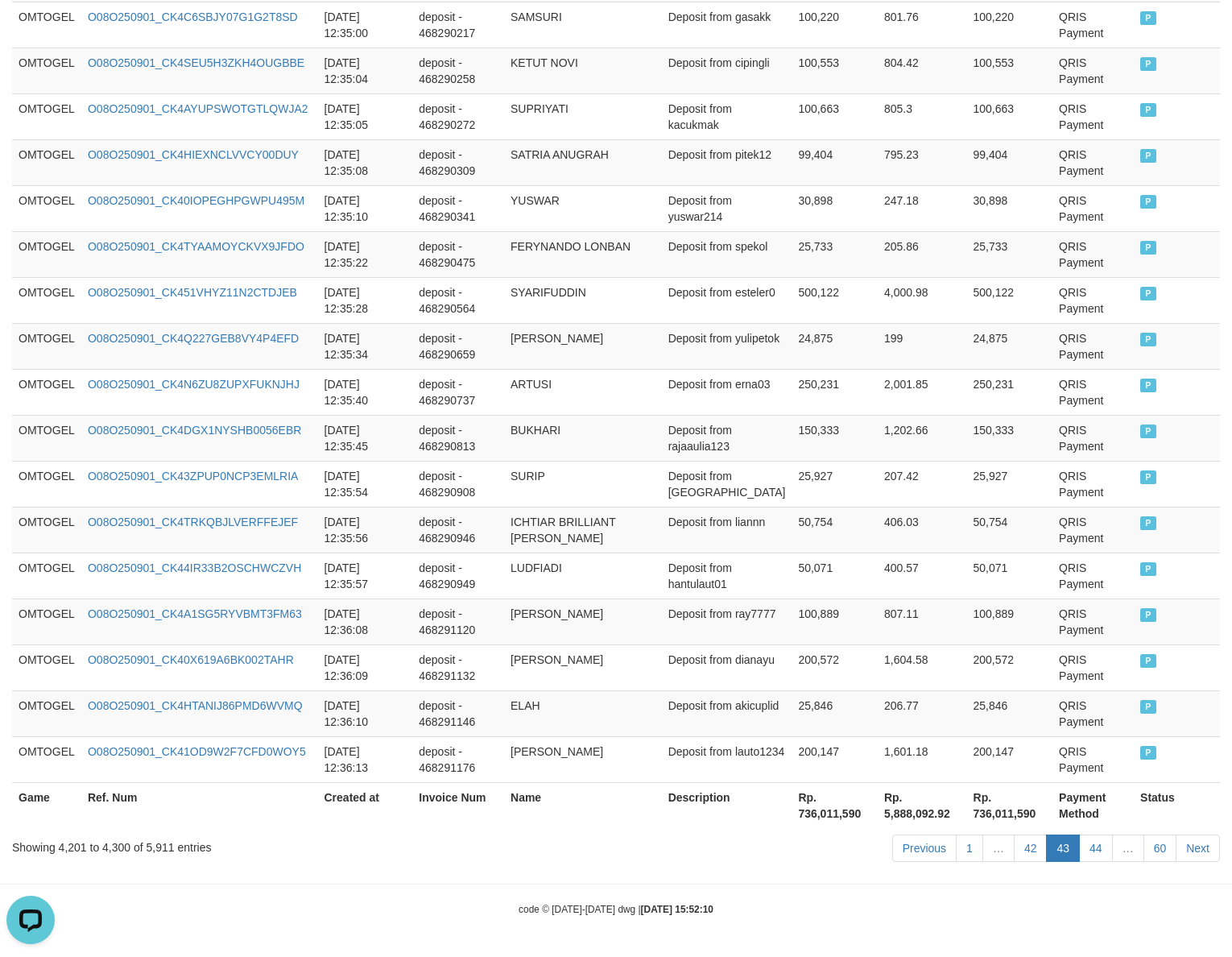
click at [903, 701] on link "42" at bounding box center [1031, 849] width 34 height 28
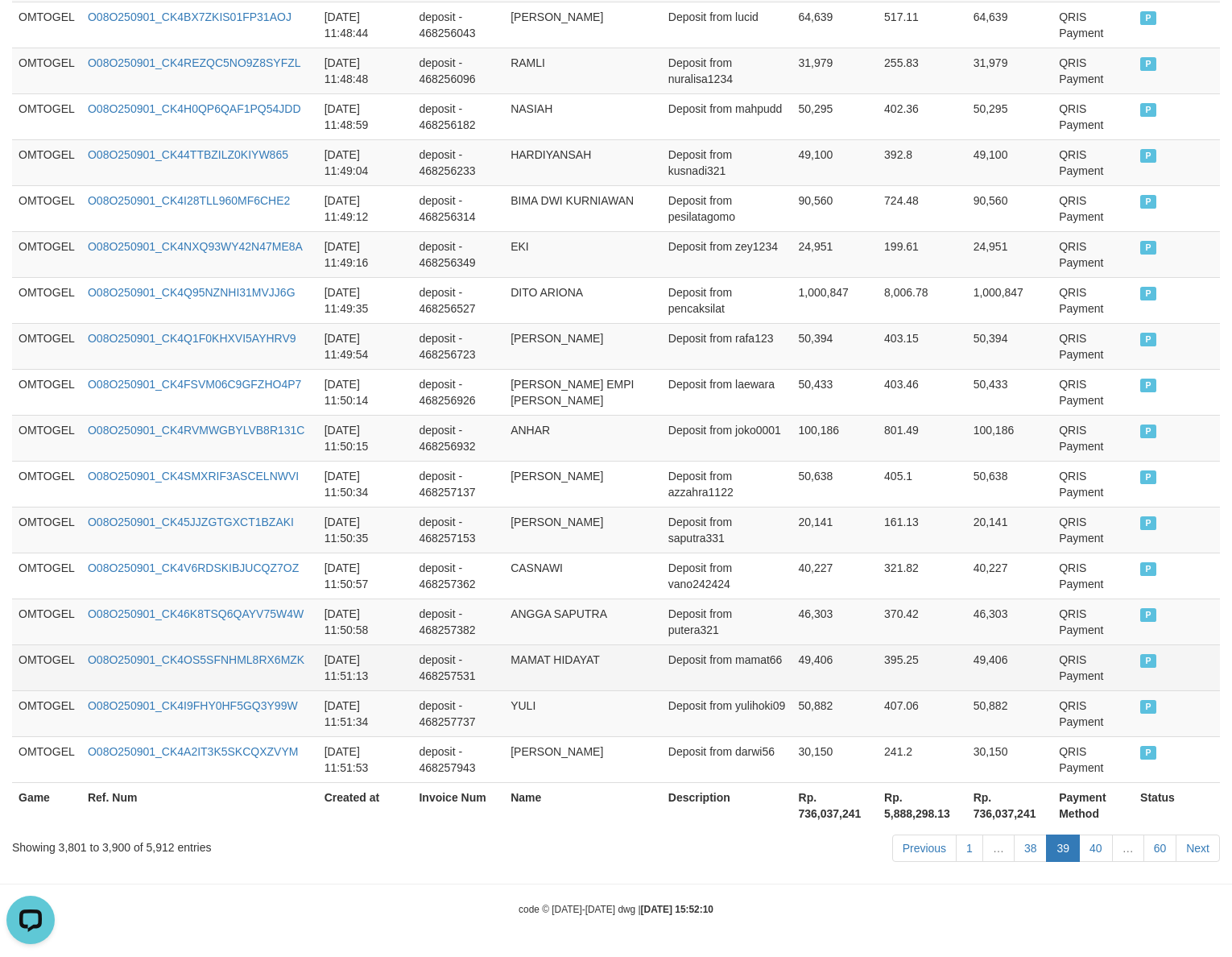
click at [903, 661] on td "395.25" at bounding box center [923, 667] width 90 height 46
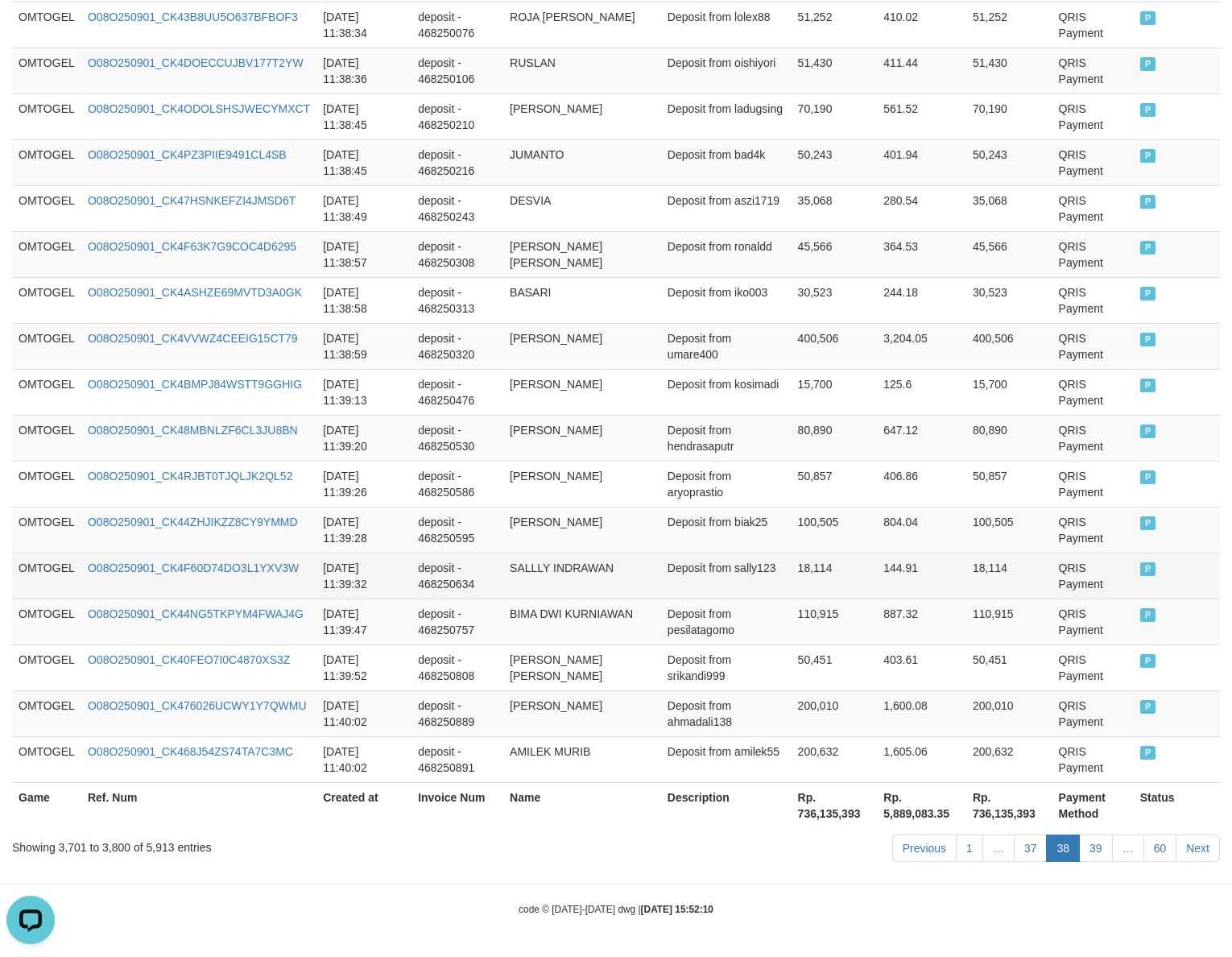
click at [818, 572] on td "18,114" at bounding box center [835, 576] width 86 height 46
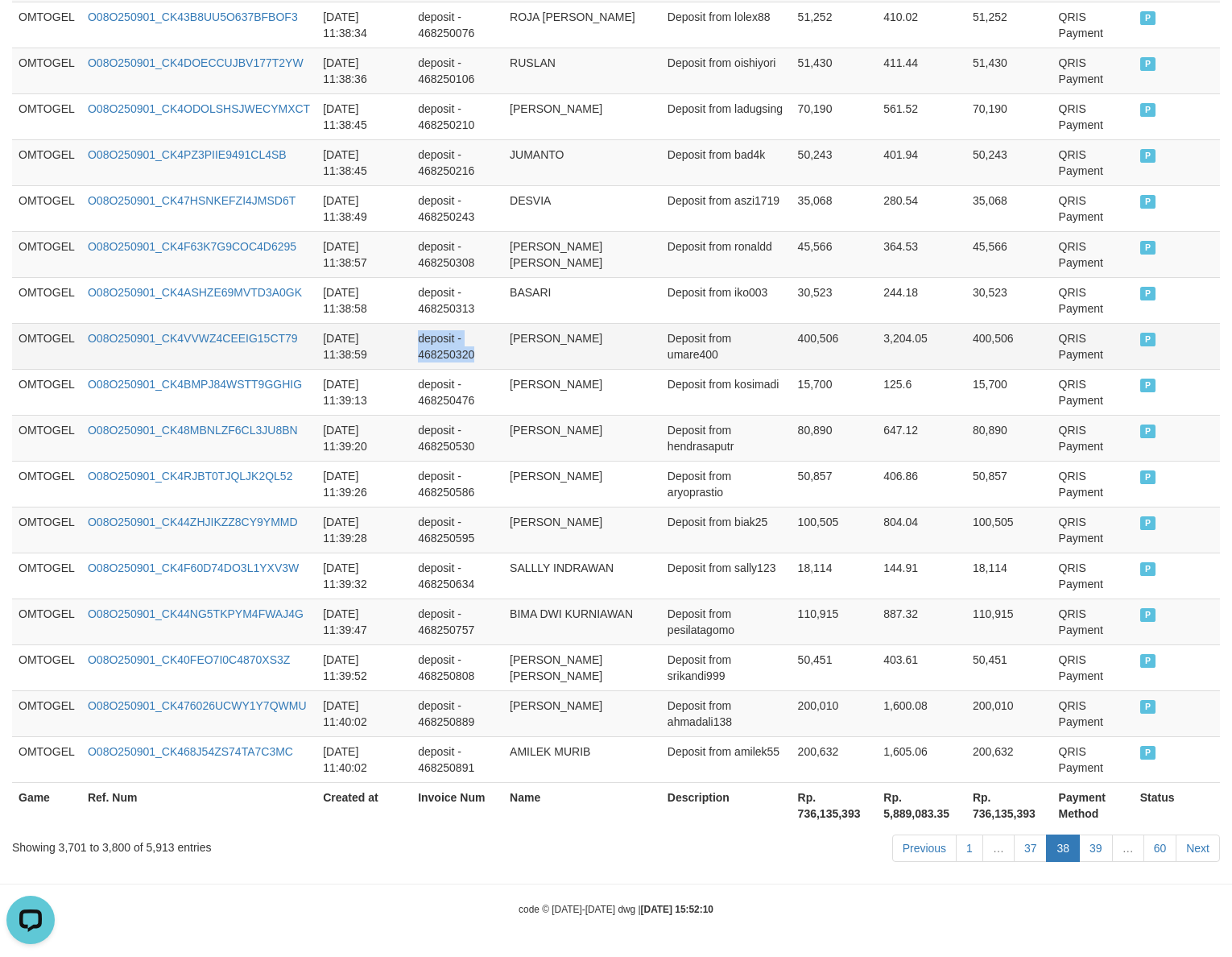
click at [651, 340] on td "MUHAMMAD IQBAL ADRIAN" at bounding box center [582, 346] width 158 height 46
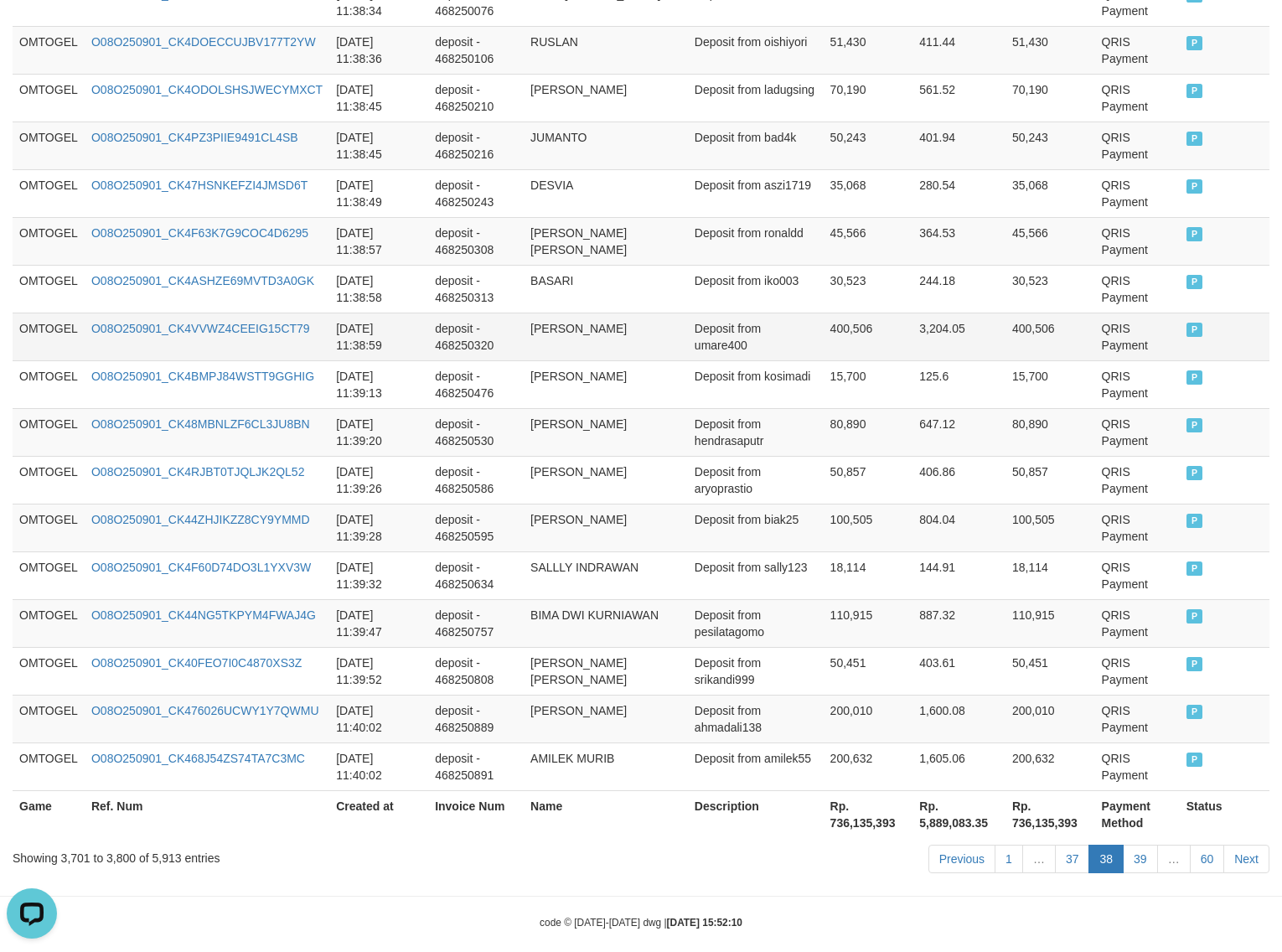
click at [695, 350] on td "Deposit from umare400" at bounding box center [756, 336] width 136 height 47
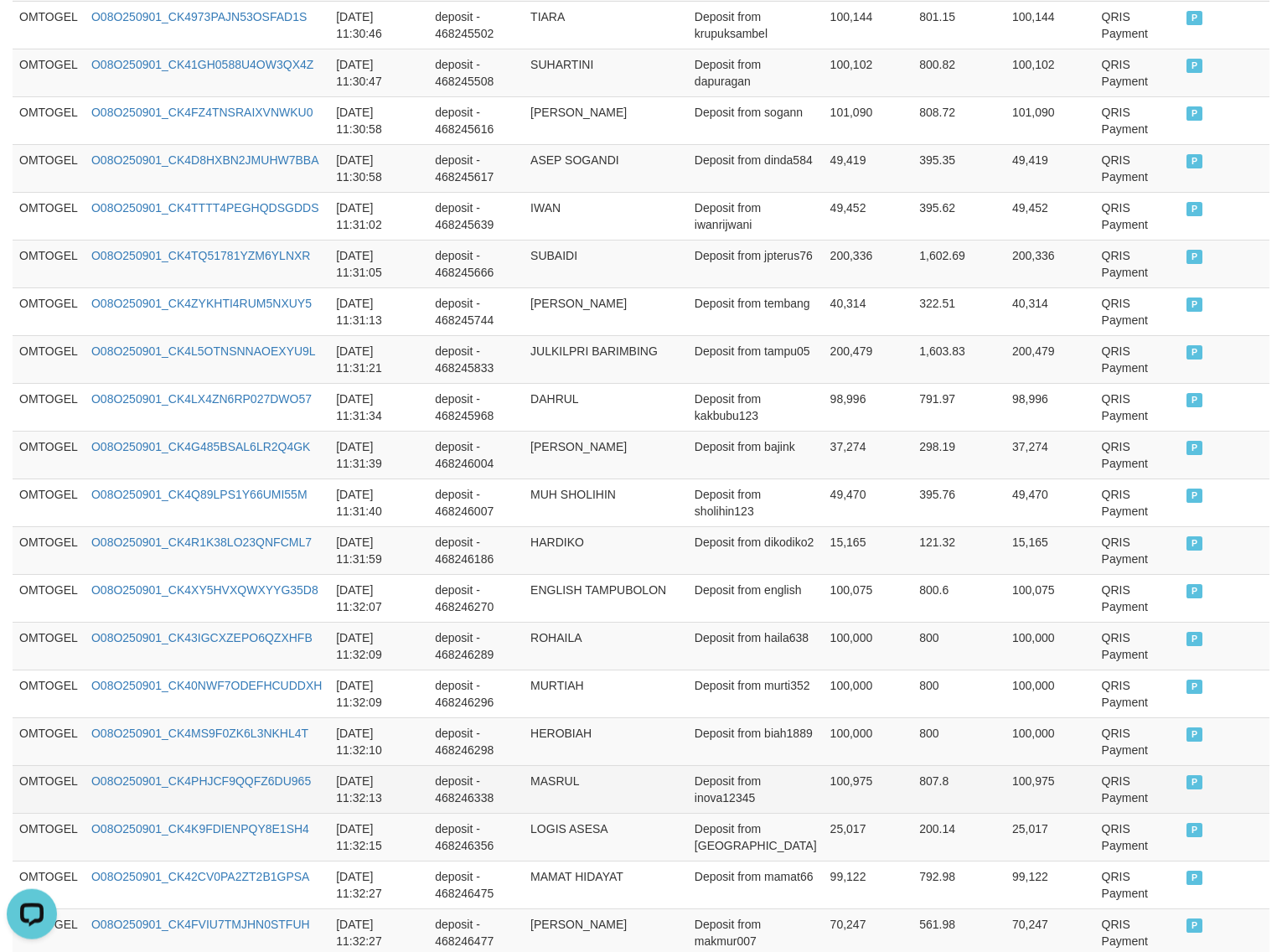
scroll to position [886, 0]
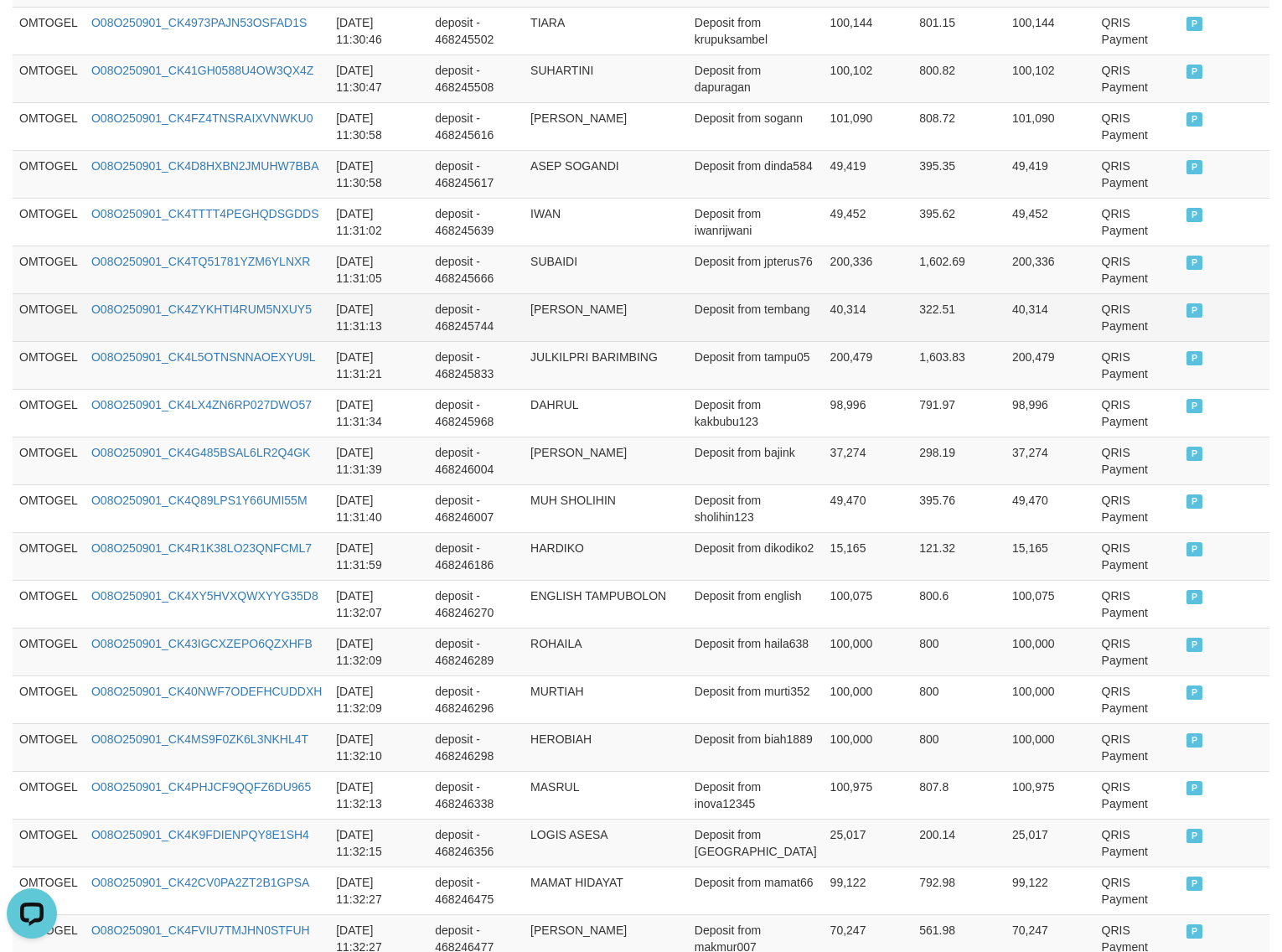
click at [735, 335] on td "Deposit from tembang" at bounding box center [756, 317] width 136 height 47
click at [787, 313] on td "Deposit from tembang" at bounding box center [756, 317] width 136 height 47
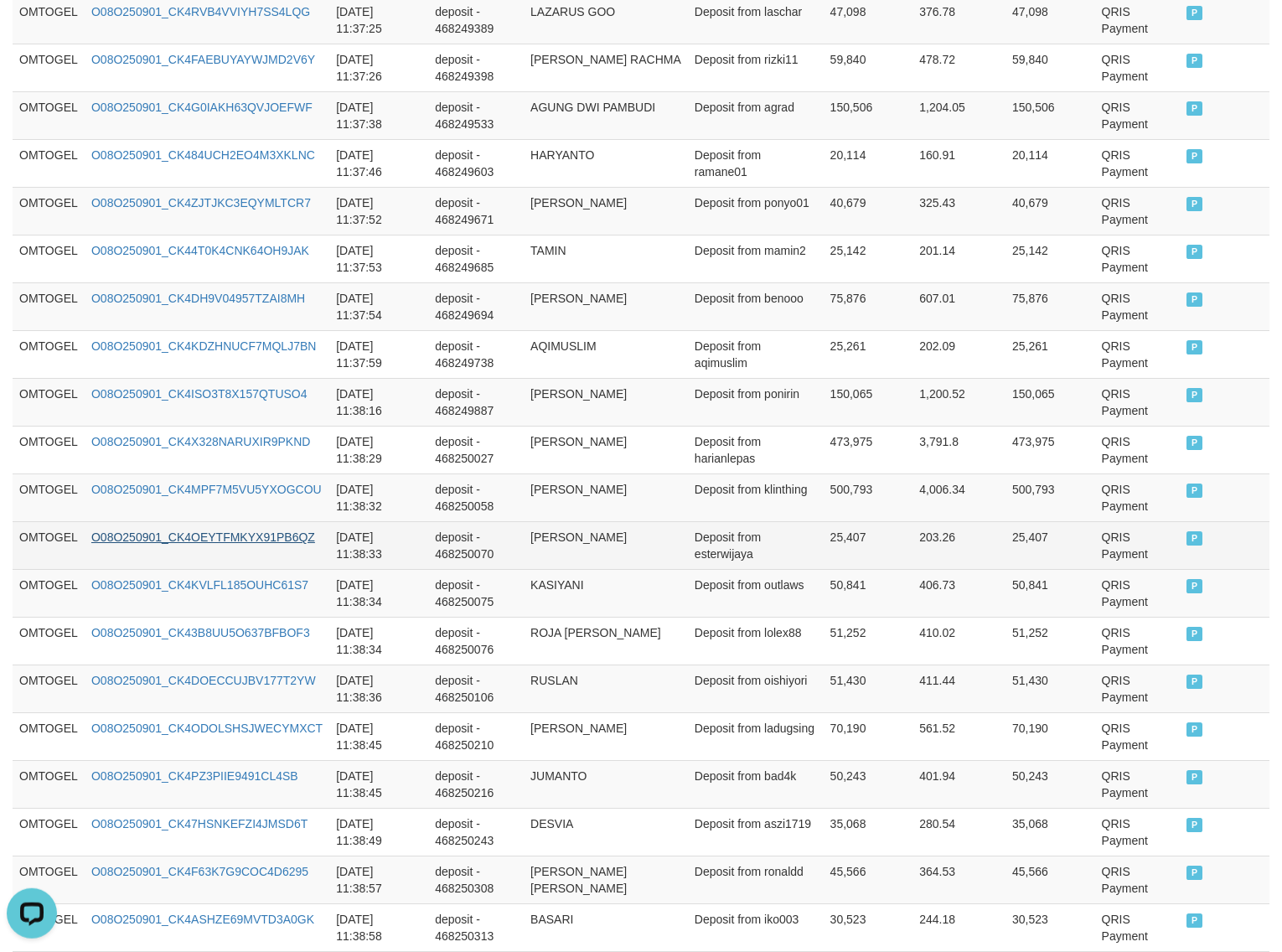
scroll to position [4103, 0]
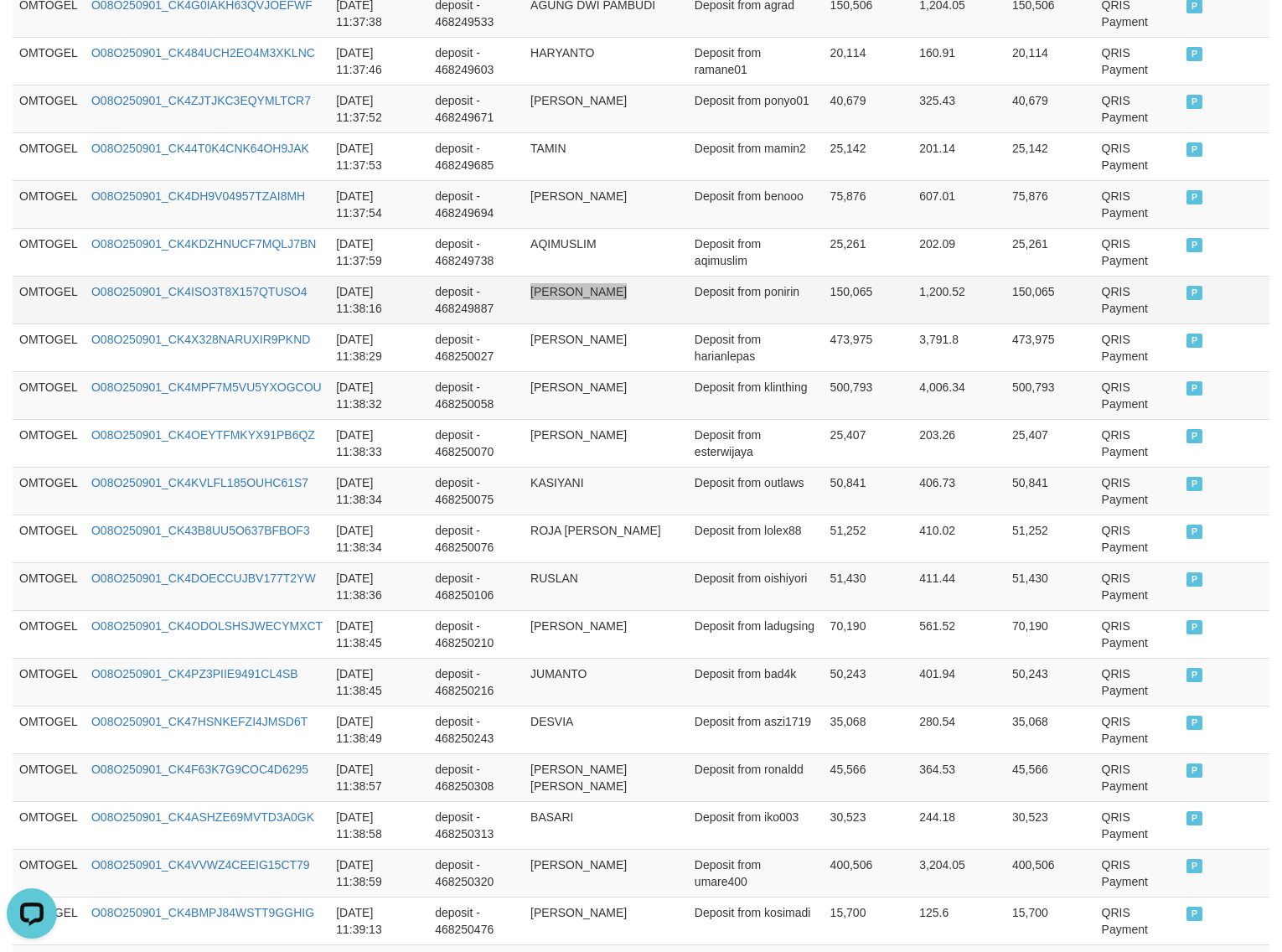
click at [728, 324] on td "Deposit from ponirin" at bounding box center [756, 299] width 136 height 47
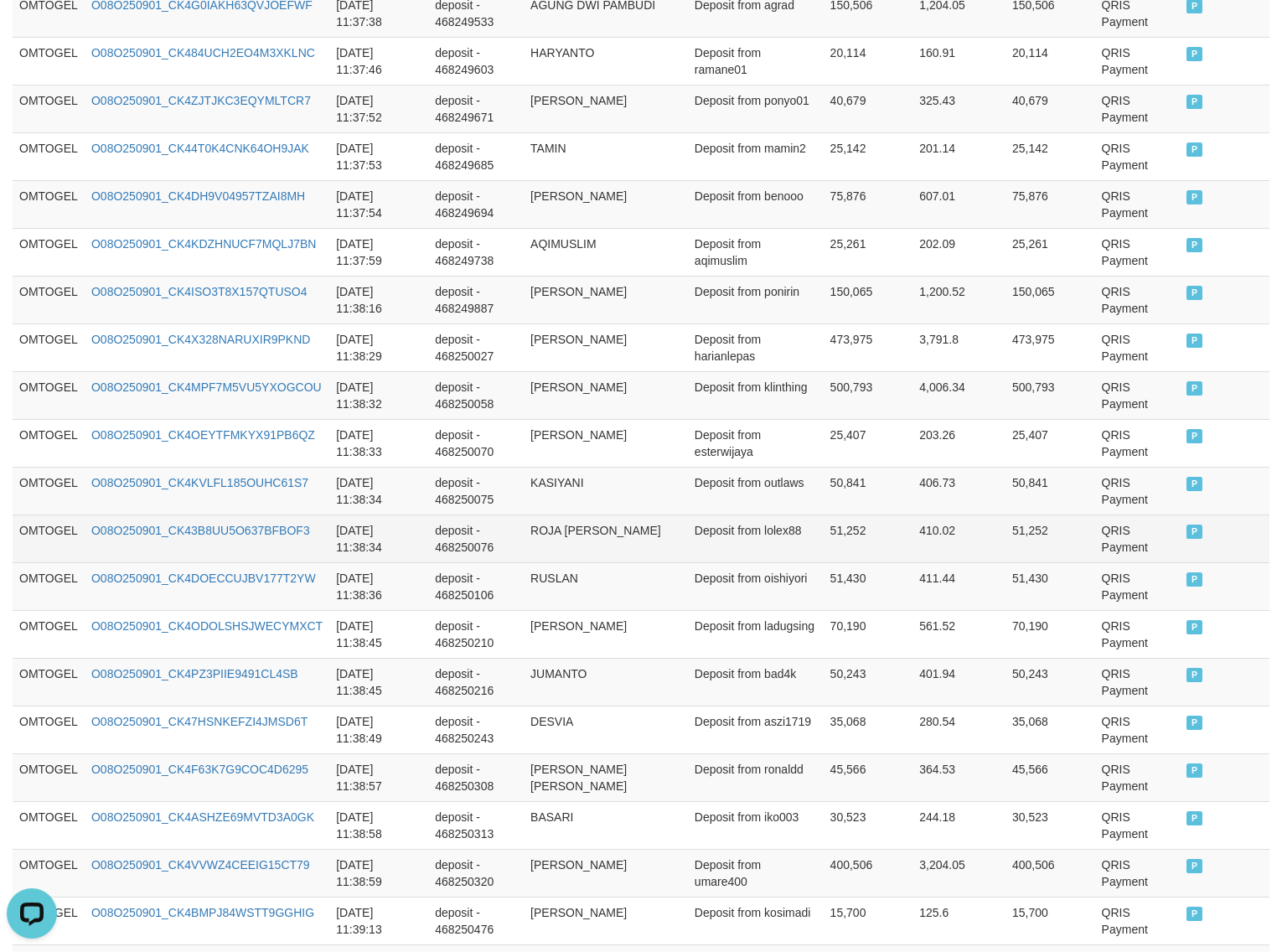
scroll to position [4682, 0]
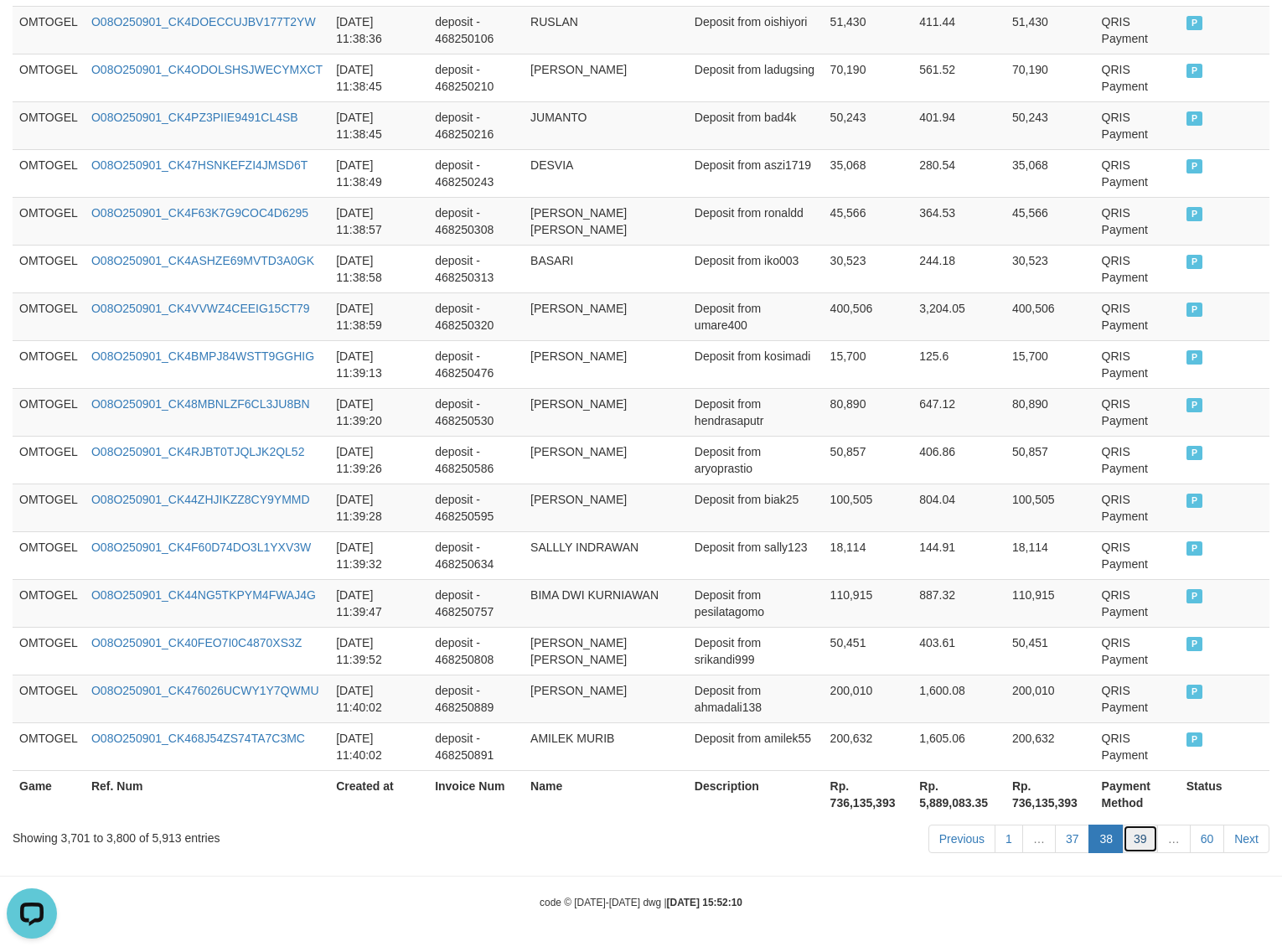
click at [940, 729] on link "39" at bounding box center [1141, 839] width 36 height 29
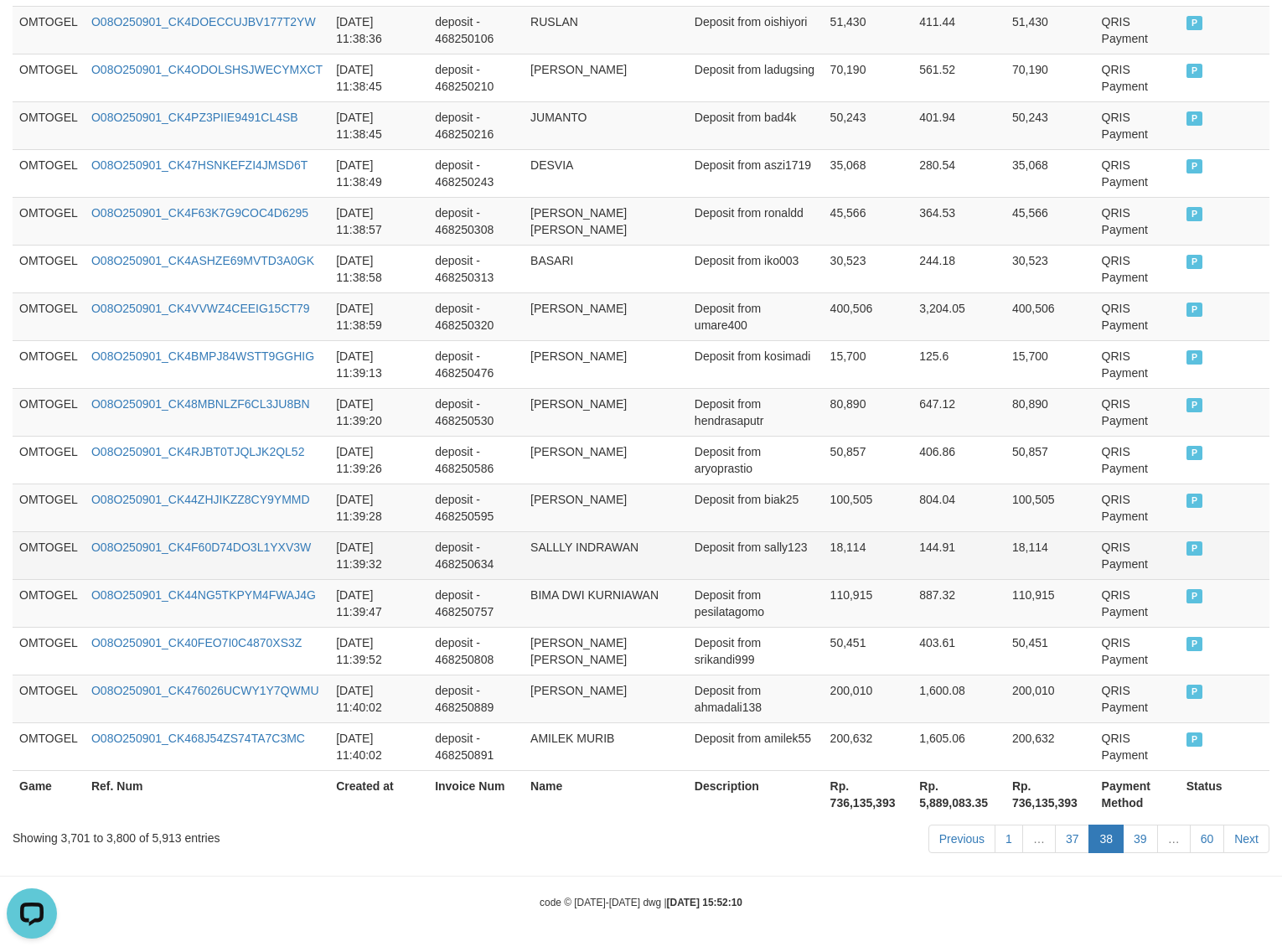
click at [881, 540] on td "18,114" at bounding box center [869, 555] width 90 height 47
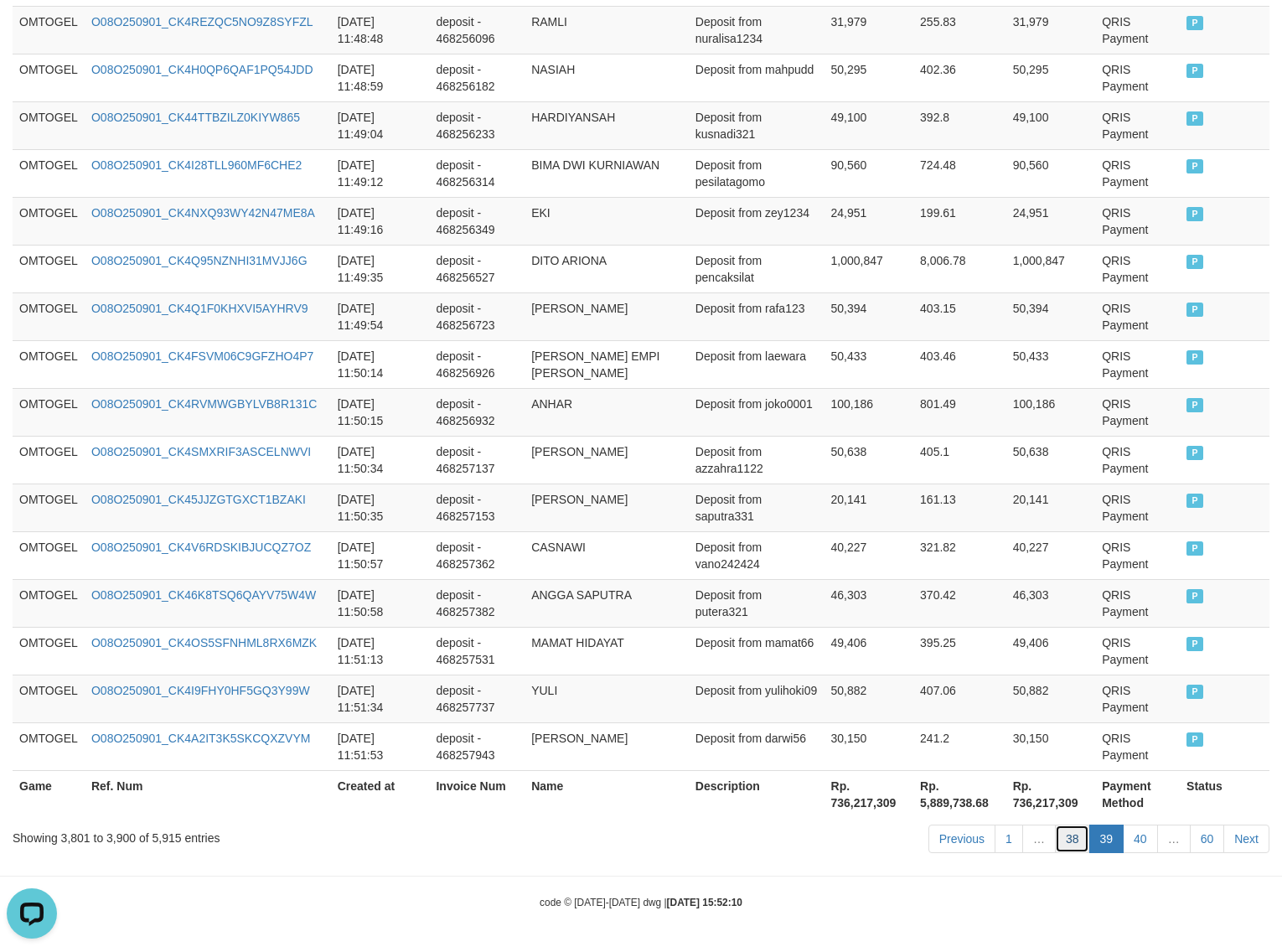
click at [940, 729] on link "38" at bounding box center [1073, 839] width 36 height 29
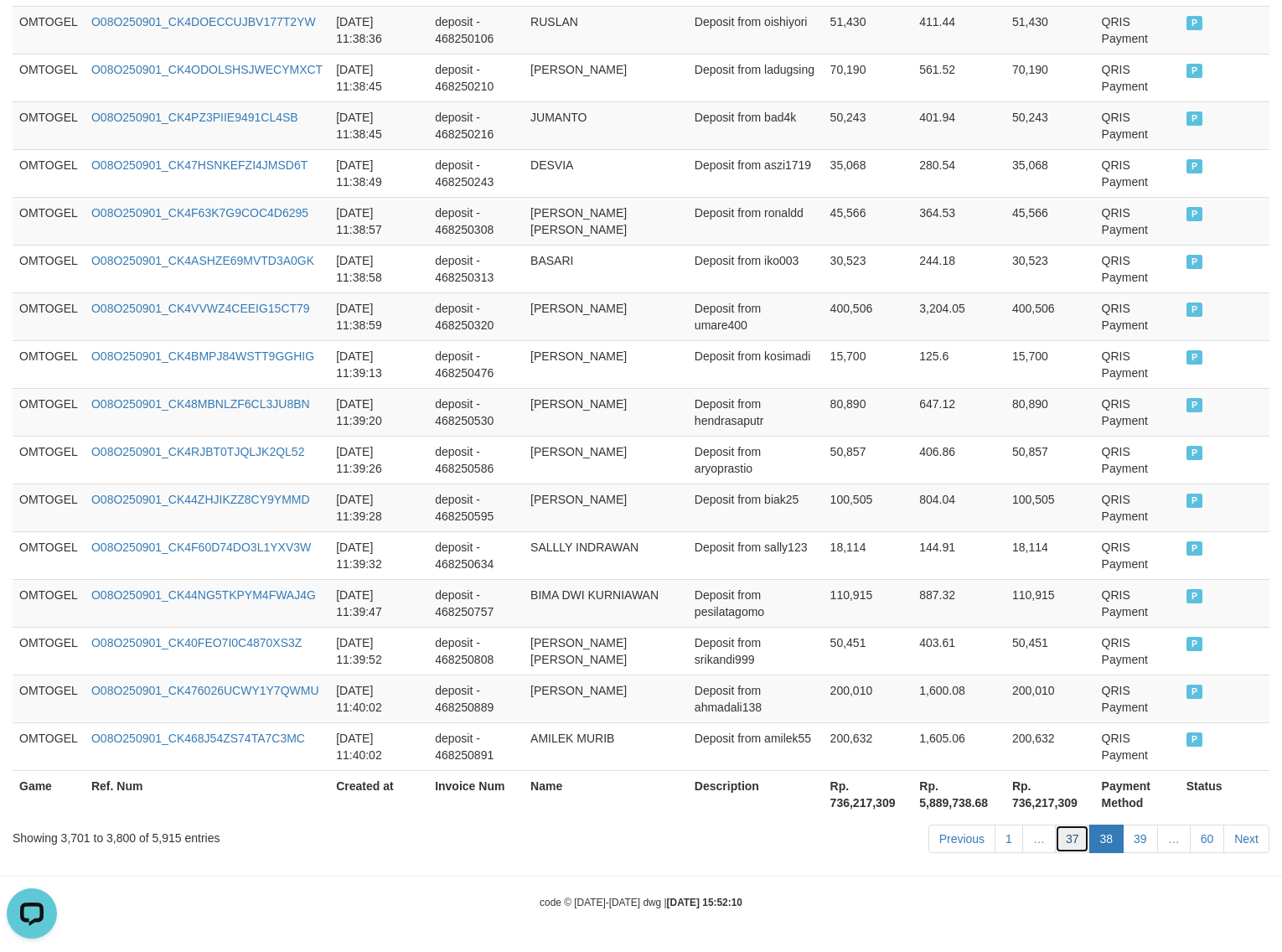
click at [940, 729] on link "37" at bounding box center [1073, 839] width 36 height 29
click at [761, 612] on td "Deposit from pesilatagomo" at bounding box center [756, 603] width 136 height 47
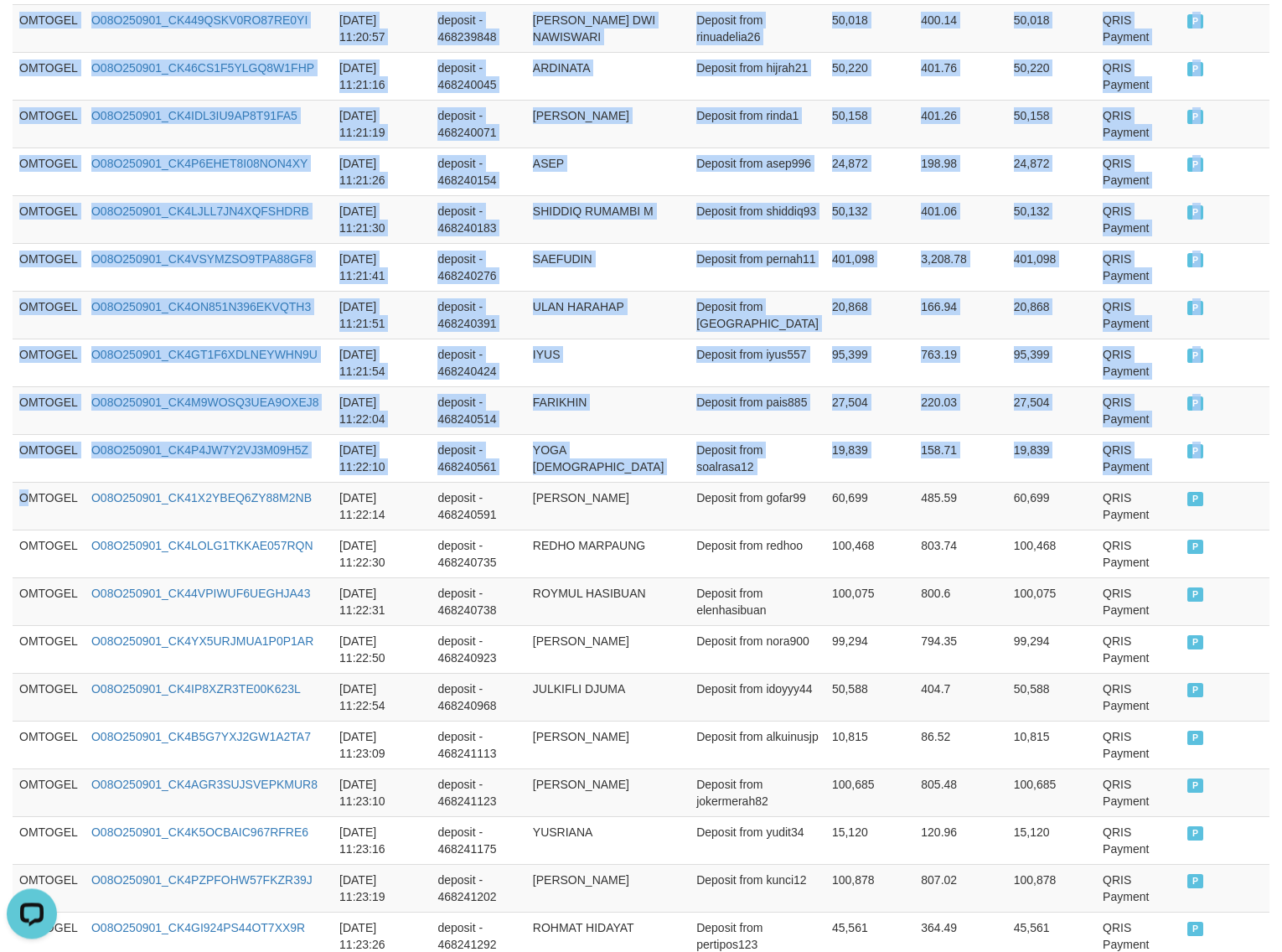
scroll to position [1891, 0]
drag, startPoint x: 25, startPoint y: 511, endPoint x: 1429, endPoint y: 519, distance: 1404.0
click at [940, 519] on html "Toggle navigation Home Bank Account List Load By Website Group [ITOTO] OMTOGEL …" at bounding box center [641, 914] width 1282 height 5611
copy table "Game Ref. Num Created at Invoice Num Name Description Net Amount Total Fee Amou…"
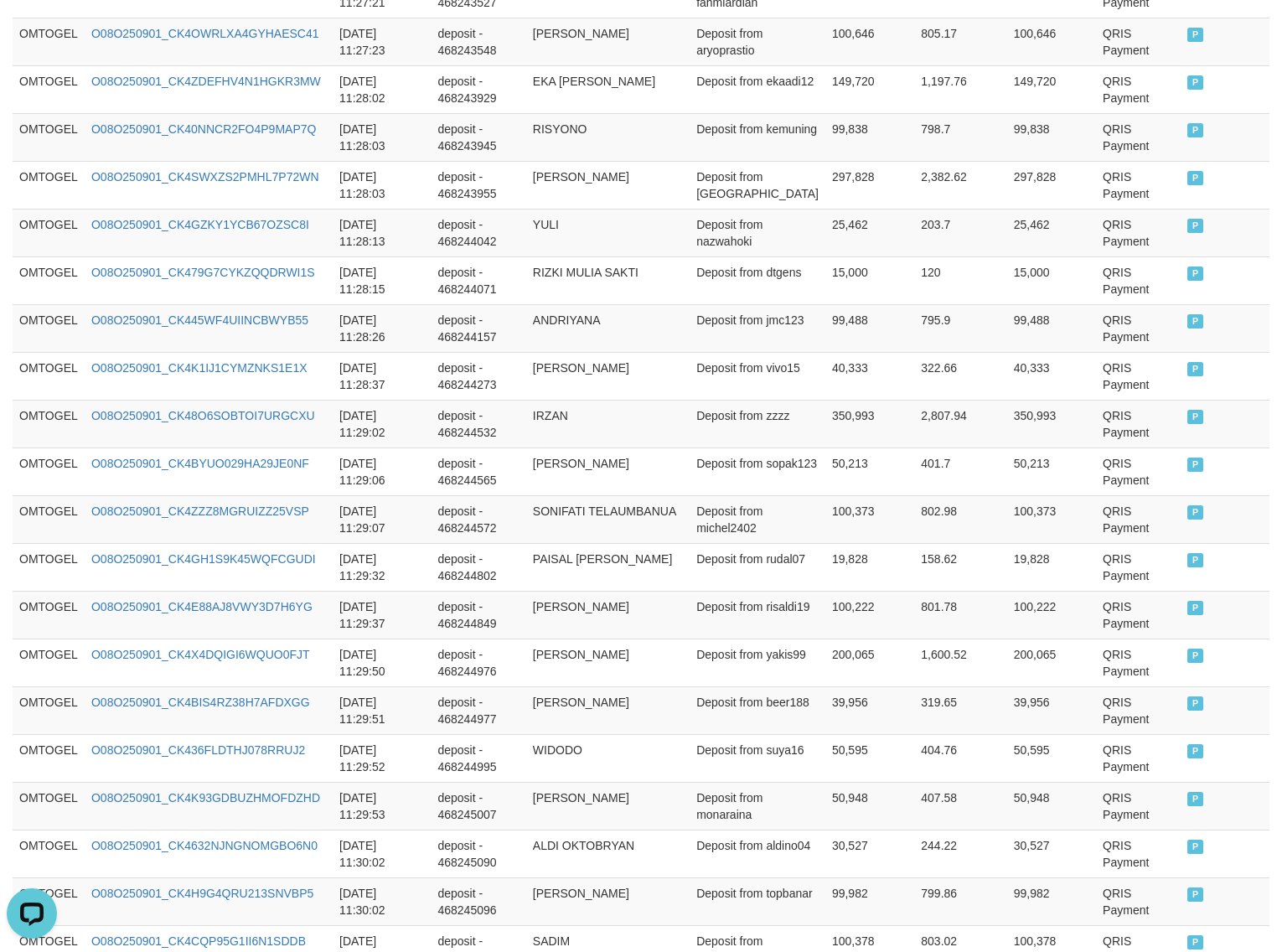
scroll to position [4682, 0]
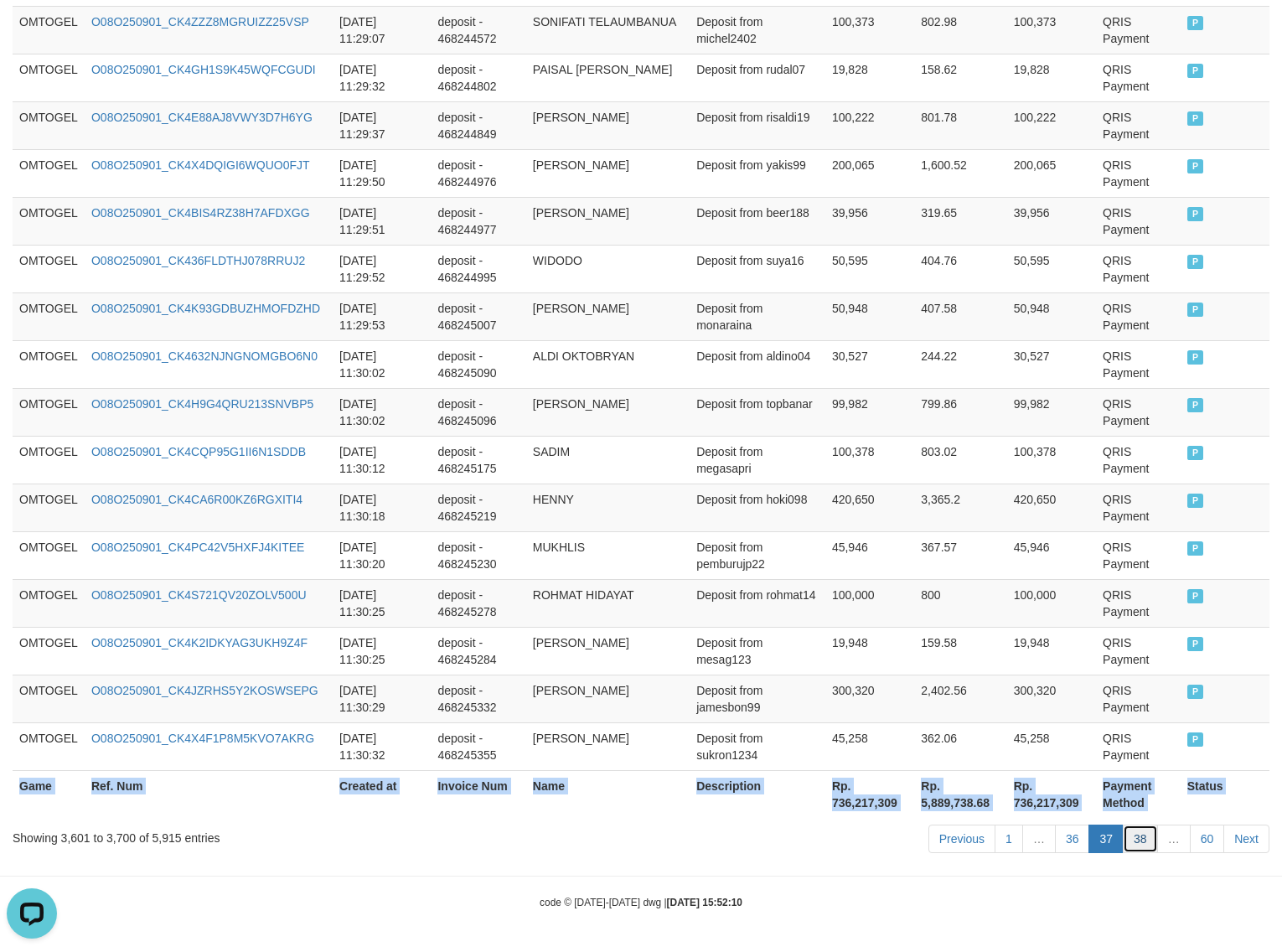
click at [940, 729] on link "38" at bounding box center [1141, 839] width 36 height 29
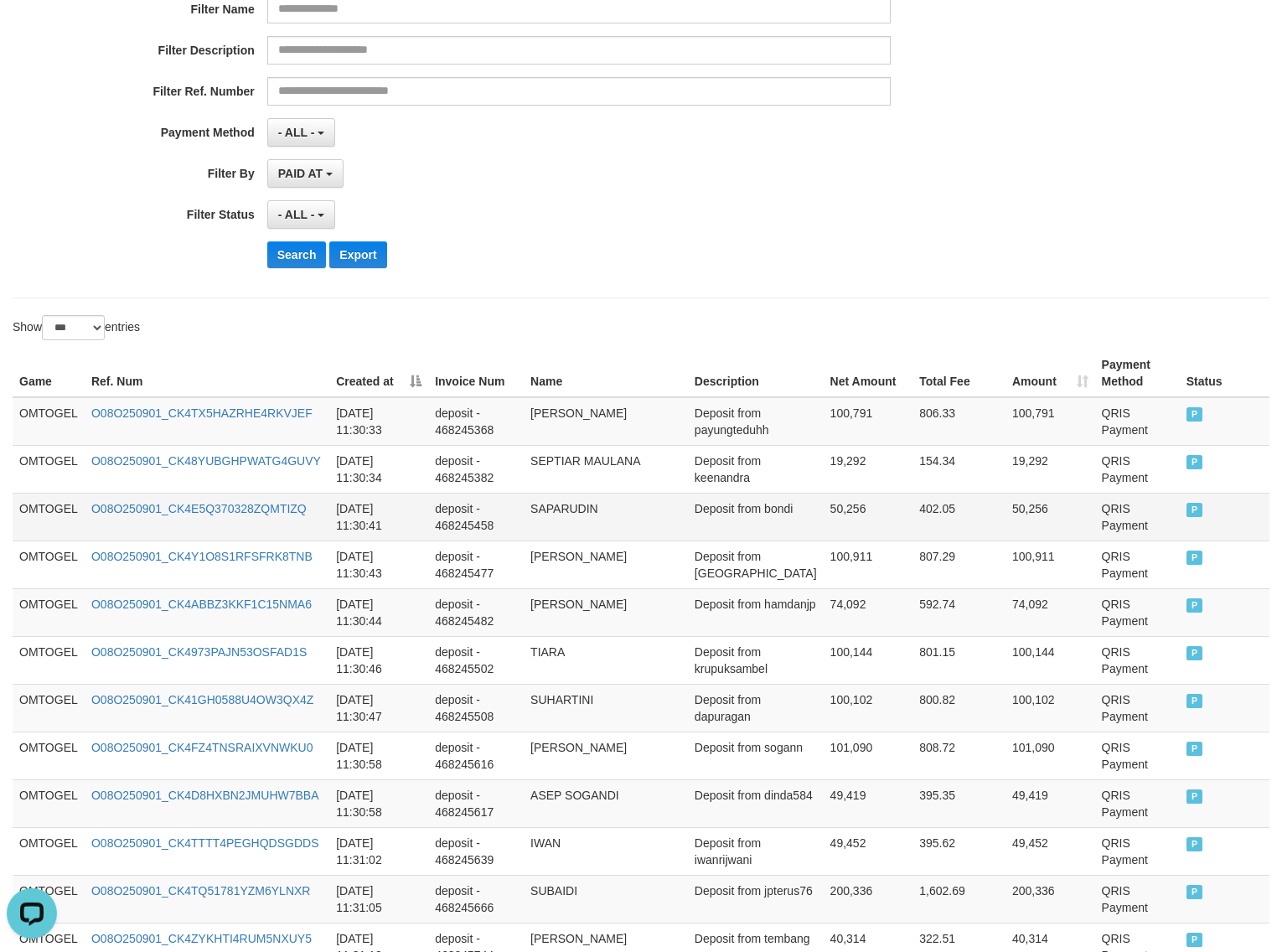
scroll to position [0, 0]
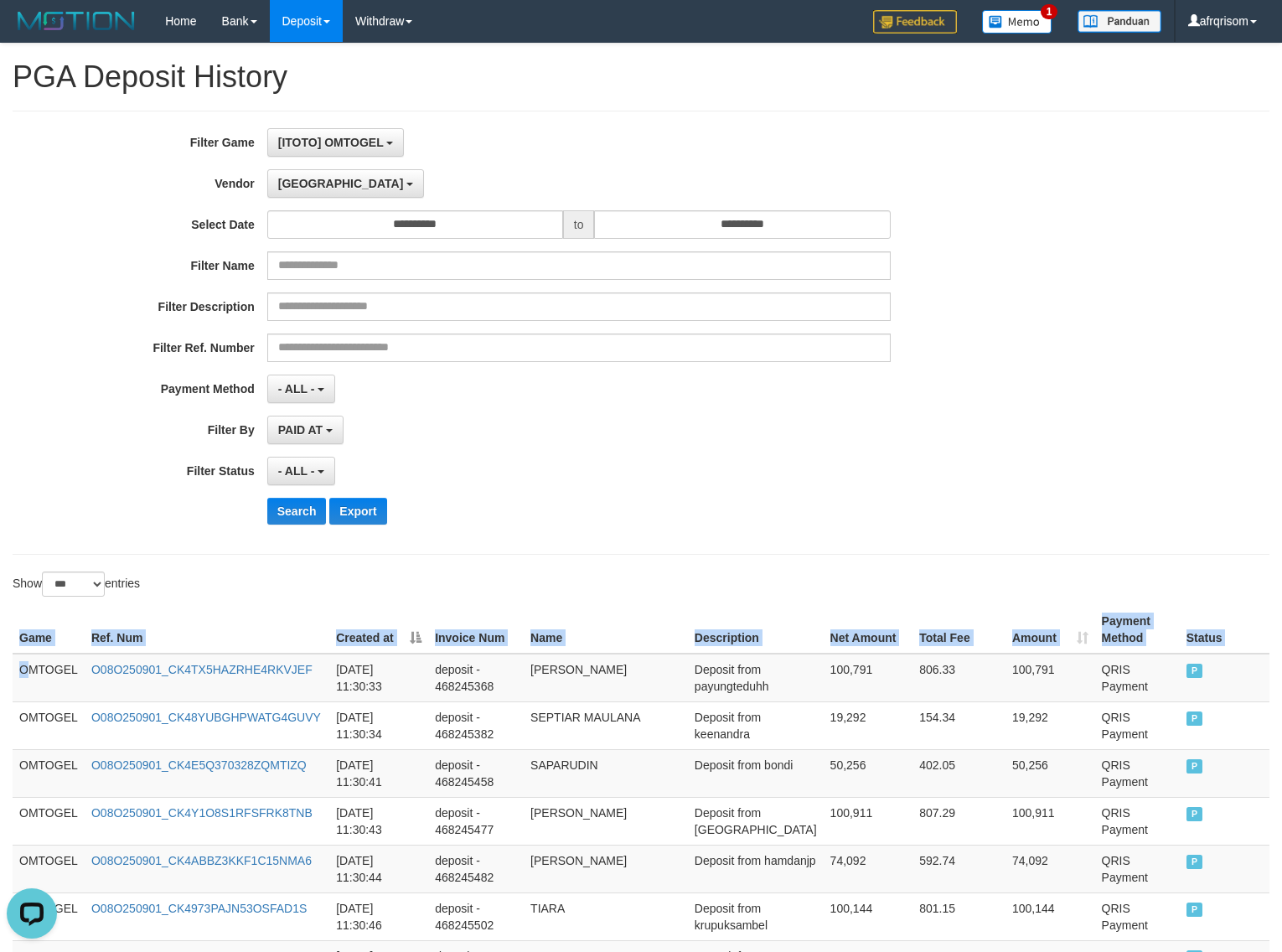
drag, startPoint x: 28, startPoint y: 673, endPoint x: 1429, endPoint y: 675, distance: 1401.0
copy table "Game Ref. Num Created at Invoice Num Name Description Net Amount Total Fee Amou…"
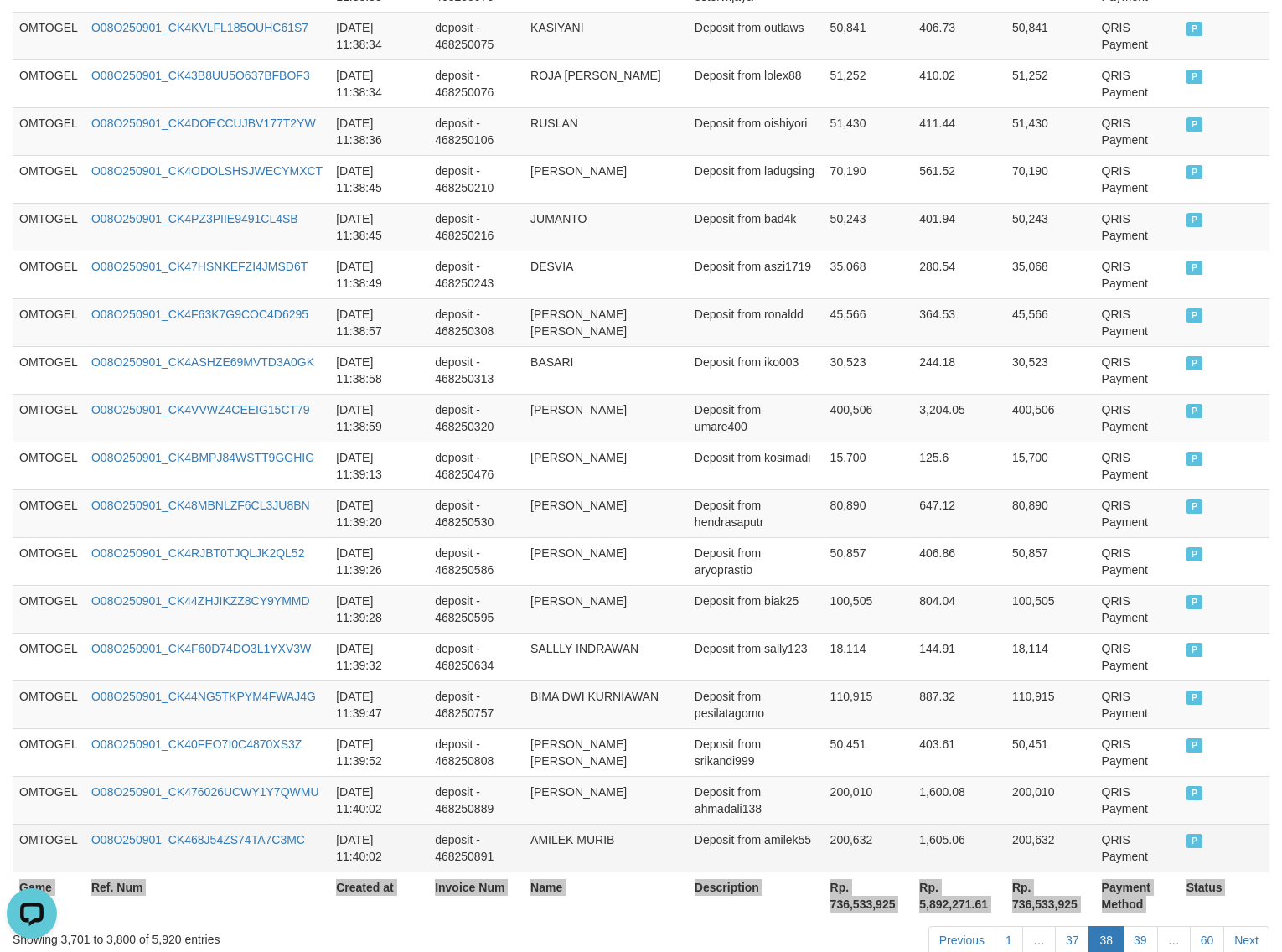
scroll to position [4682, 0]
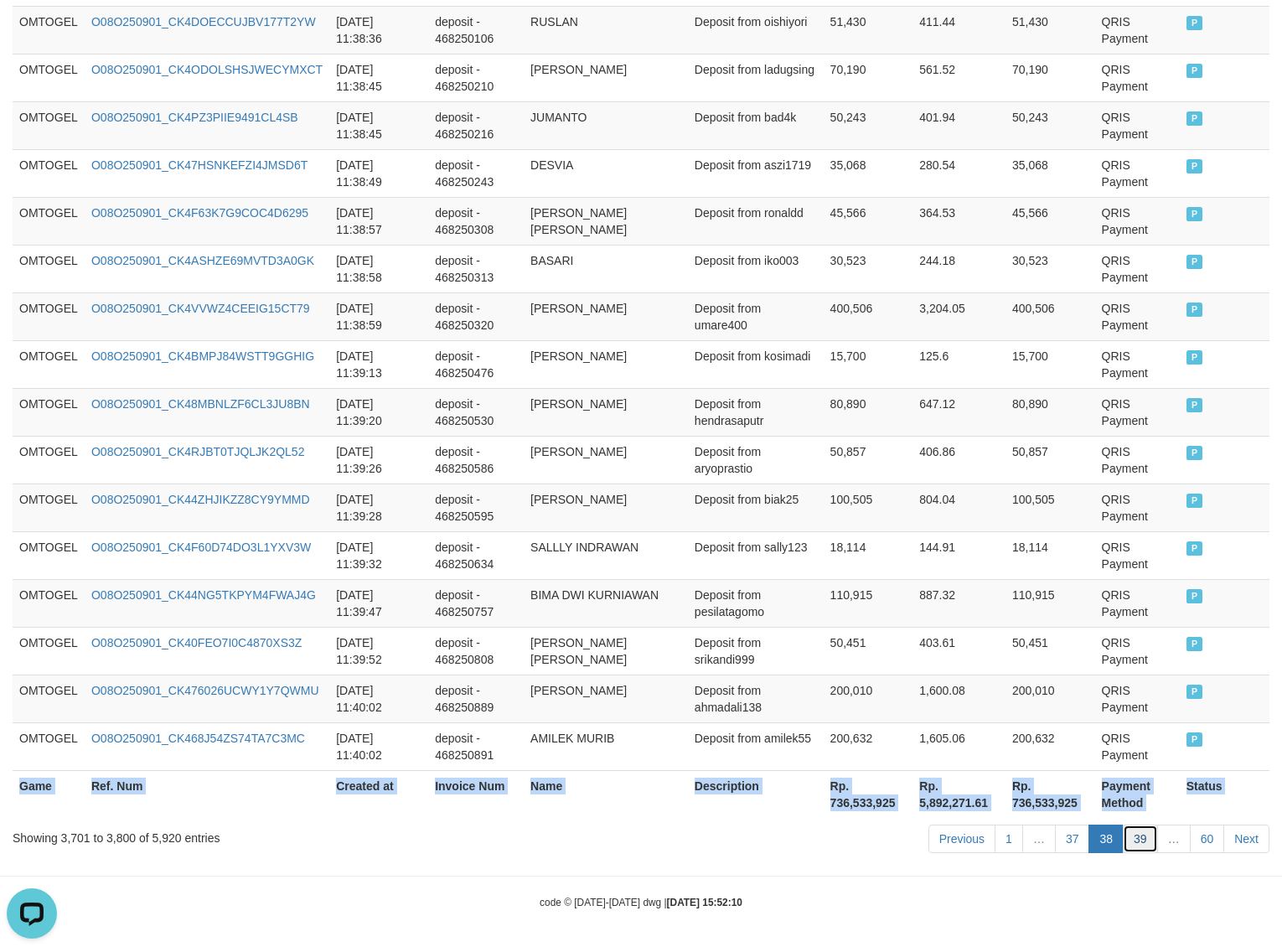
click at [940, 729] on link "39" at bounding box center [1141, 839] width 36 height 29
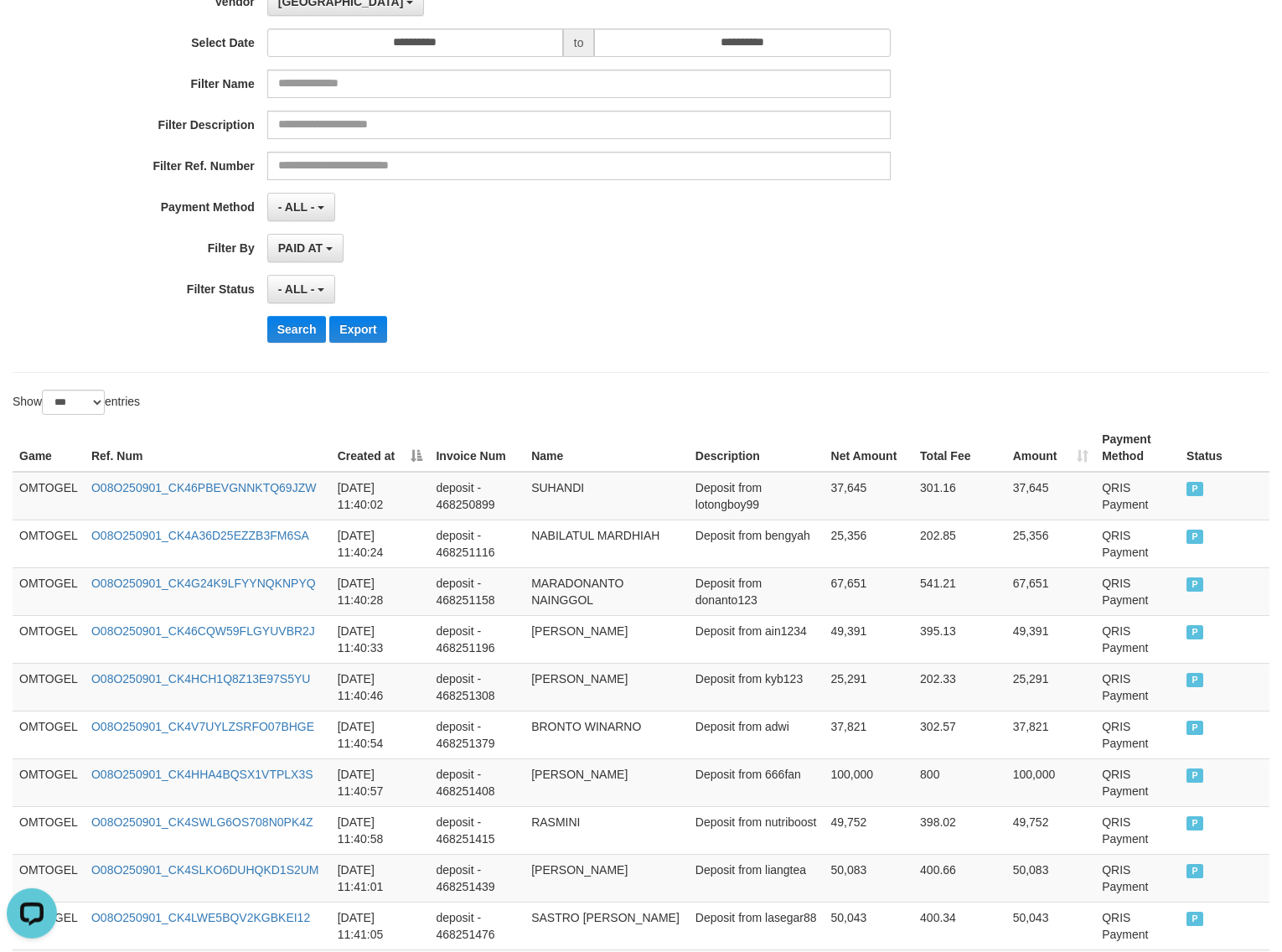
scroll to position [268, 0]
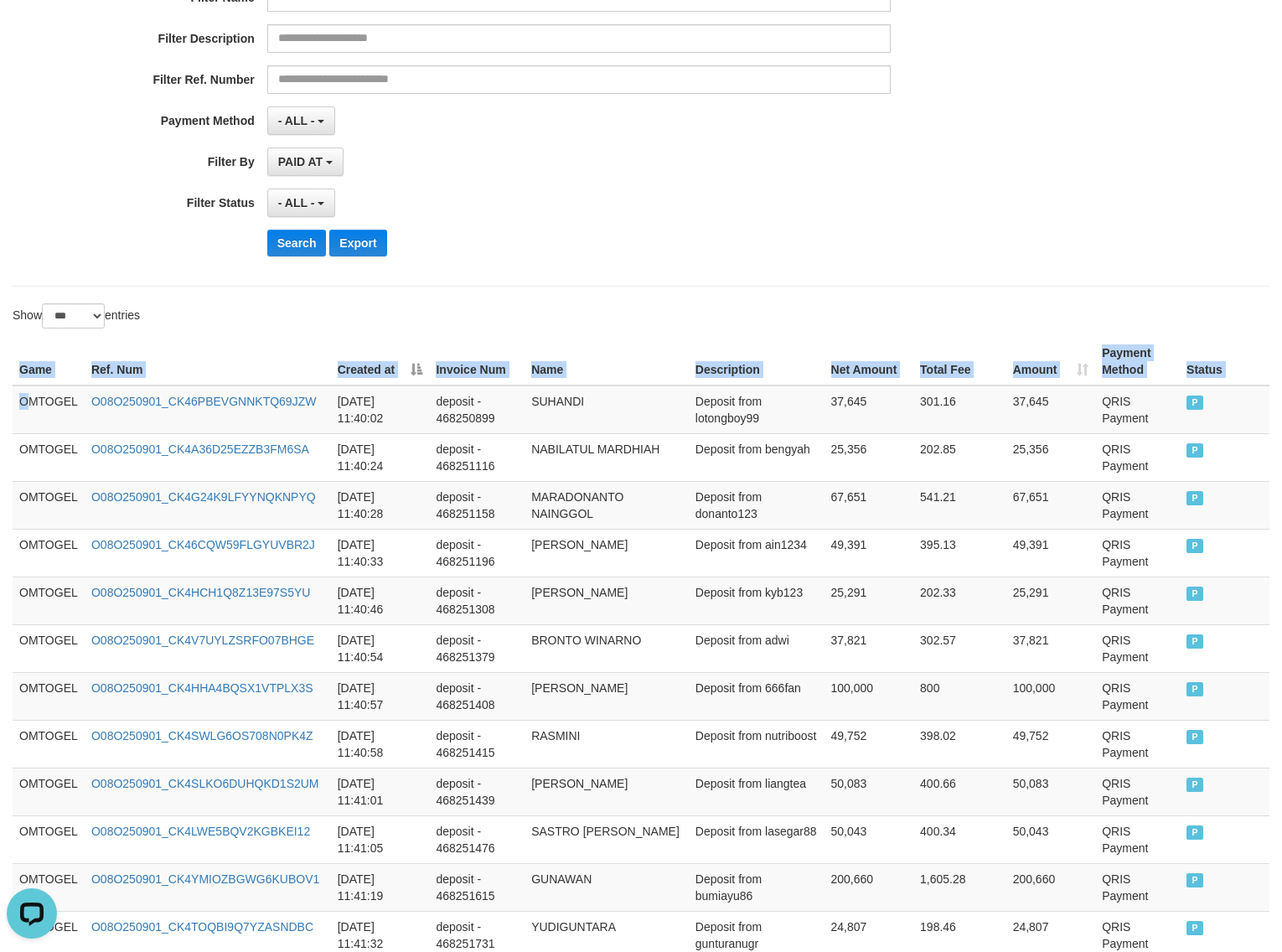
drag, startPoint x: 33, startPoint y: 409, endPoint x: 1429, endPoint y: 436, distance: 1396.3
copy table "Game Ref. Num Created at Invoice Num Name Description Net Amount Total Fee Amou…"
